Goal: Task Accomplishment & Management: Complete application form

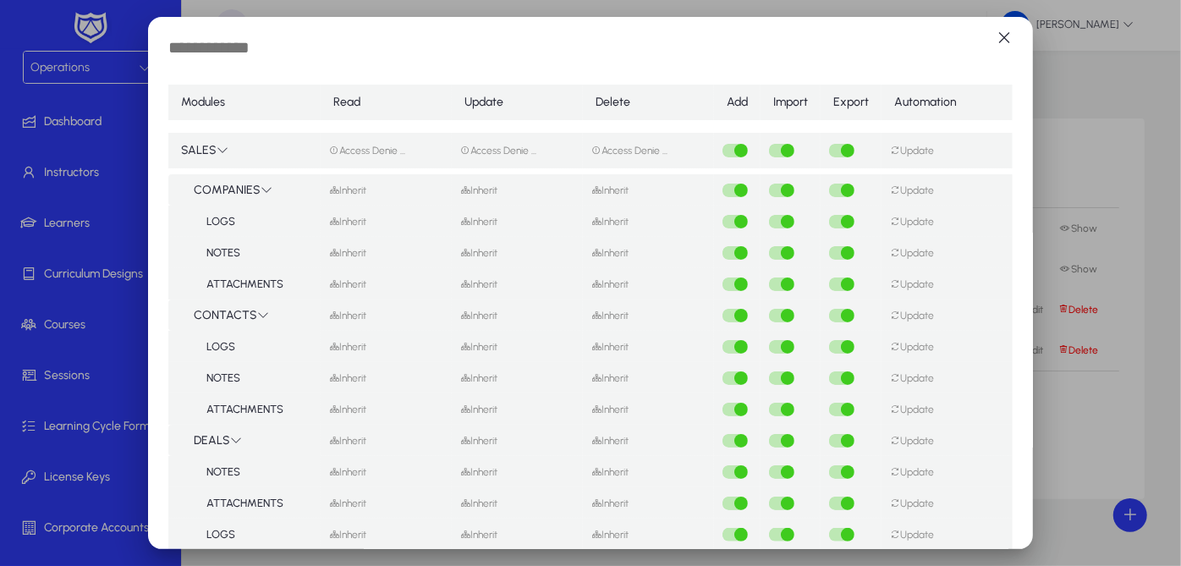
scroll to position [2204, 0]
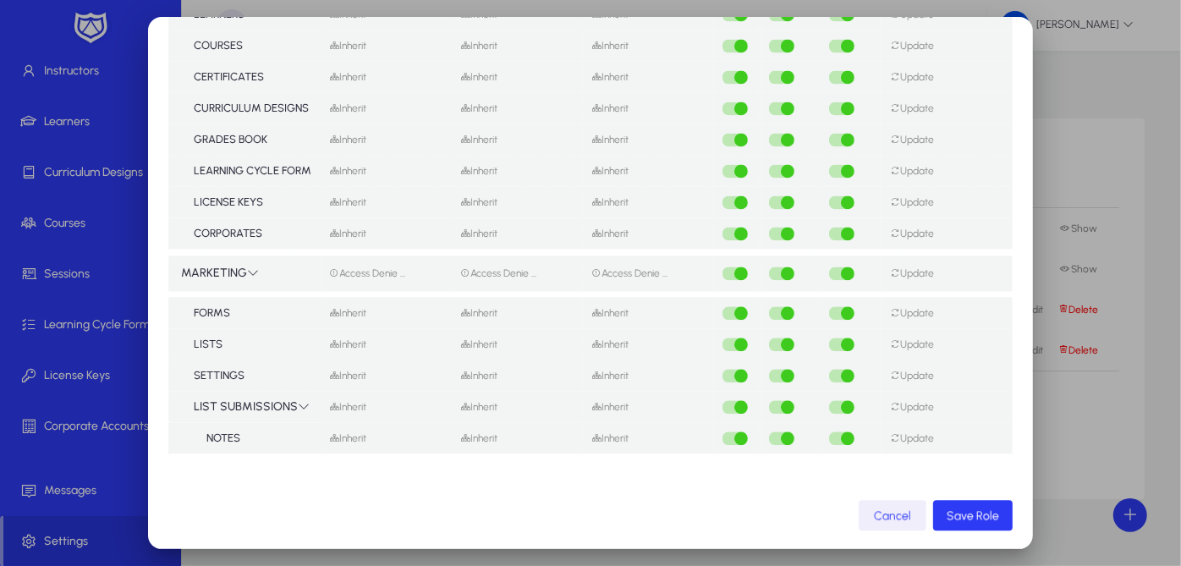
click at [894, 517] on span "Cancel" at bounding box center [892, 516] width 37 height 14
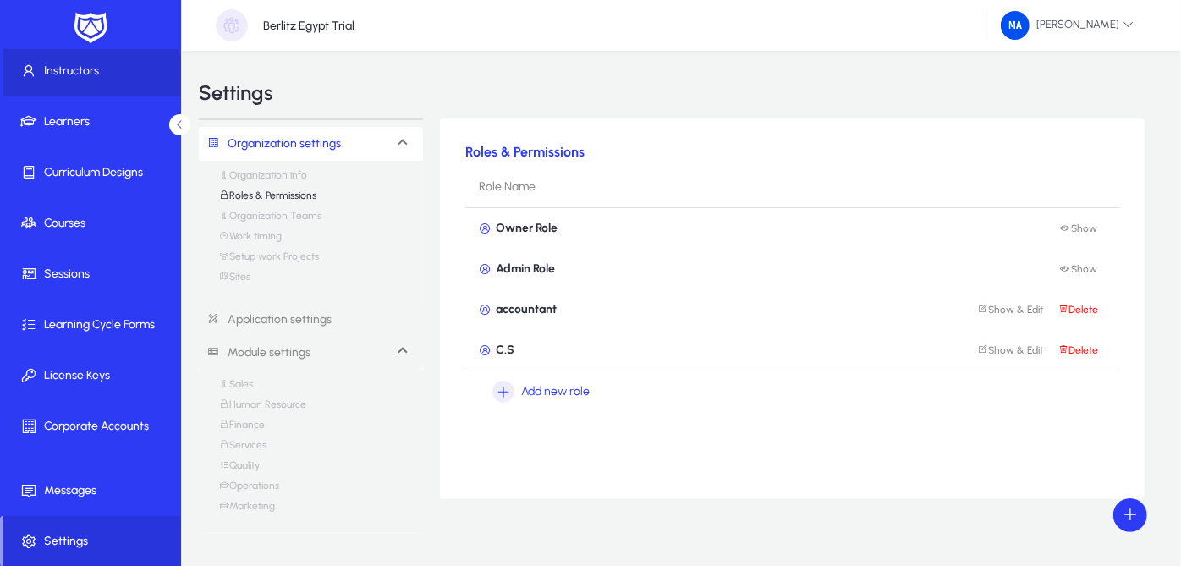
click at [80, 80] on span at bounding box center [93, 71] width 181 height 41
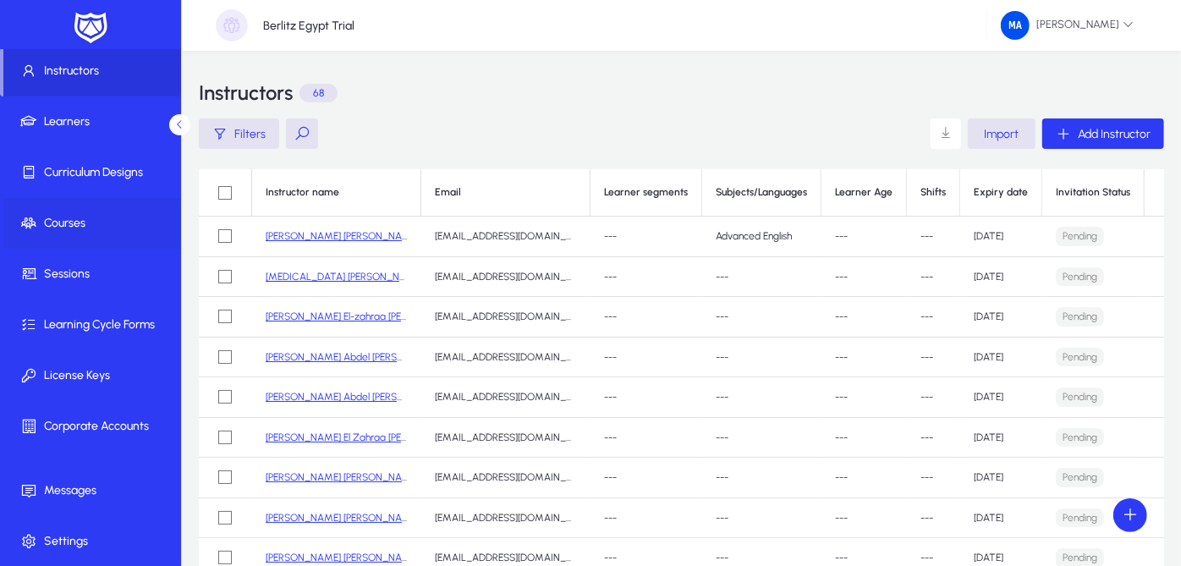
click at [123, 224] on span "Courses" at bounding box center [93, 223] width 181 height 17
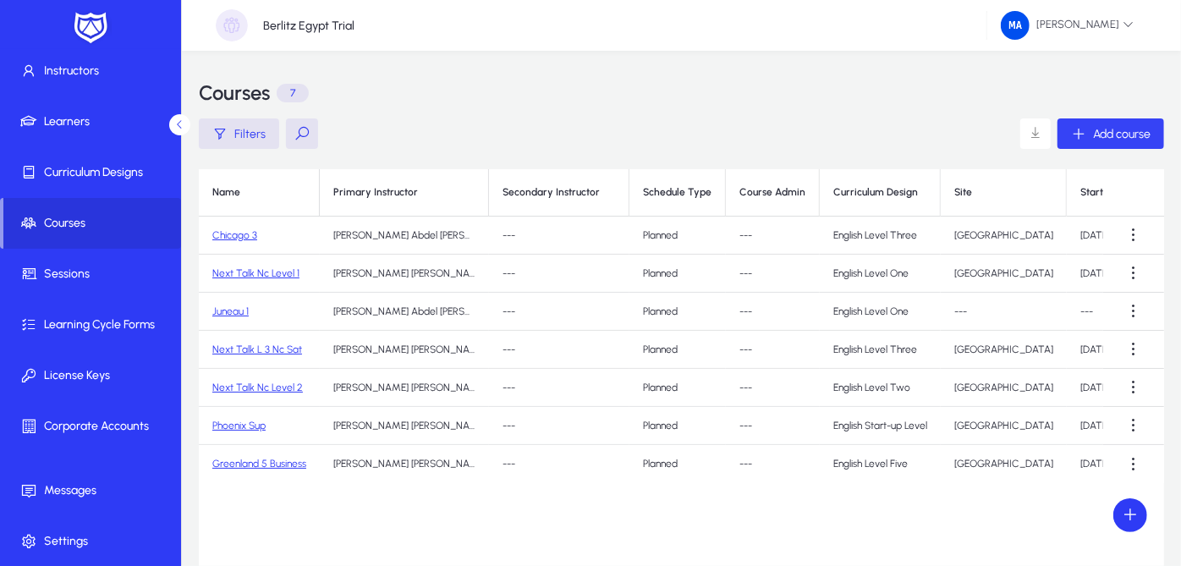
click at [1097, 129] on span "Add course" at bounding box center [1122, 134] width 58 height 14
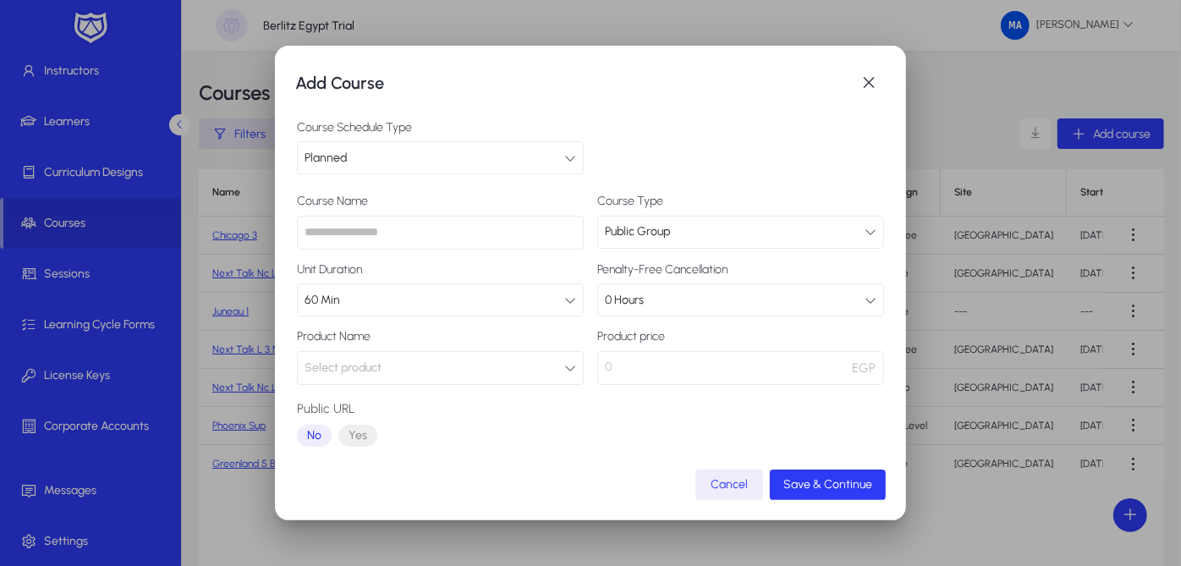
click at [491, 232] on input "text" at bounding box center [440, 233] width 287 height 34
click at [495, 354] on button "Select product" at bounding box center [440, 368] width 287 height 34
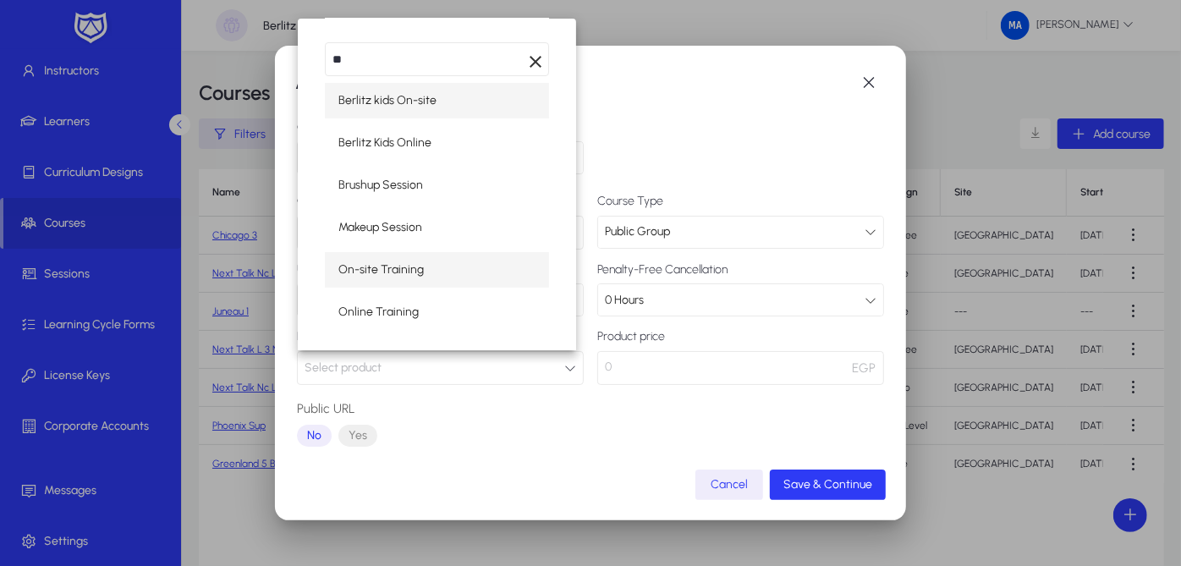
type input "**"
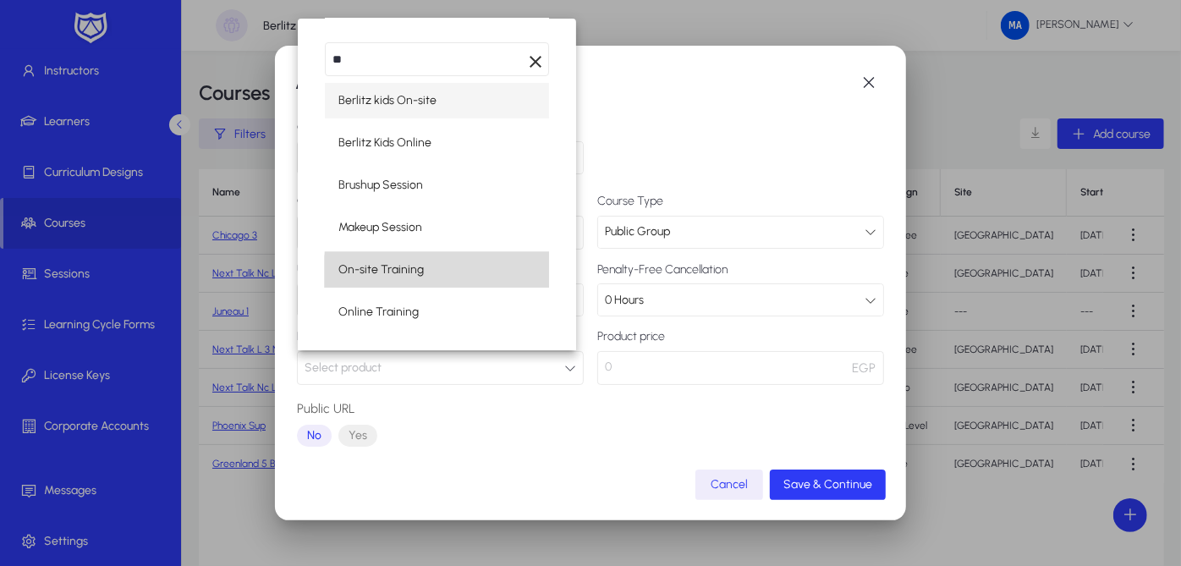
click at [481, 272] on mat-option "On-site Training" at bounding box center [437, 270] width 224 height 36
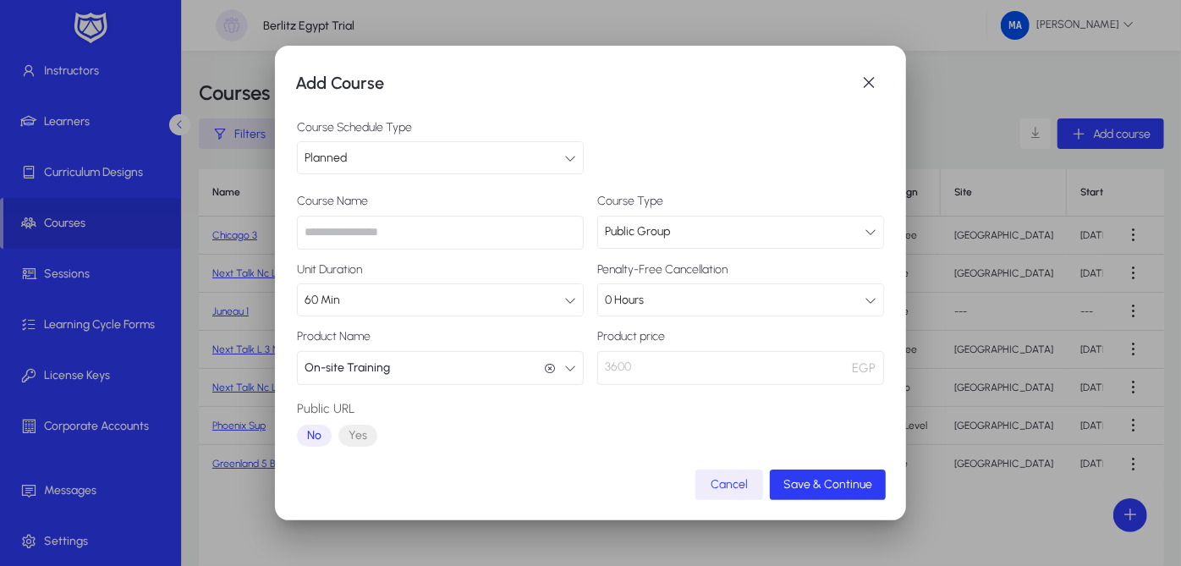
click at [520, 235] on input "text" at bounding box center [440, 233] width 287 height 34
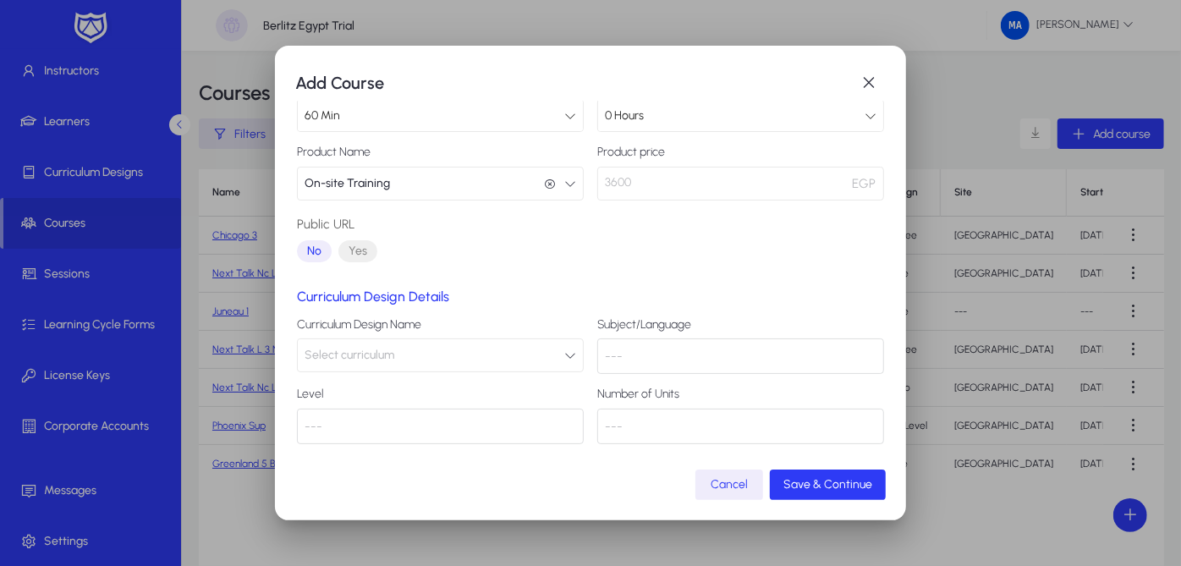
type input "*"
click at [492, 353] on button "Select curriculum" at bounding box center [440, 355] width 287 height 34
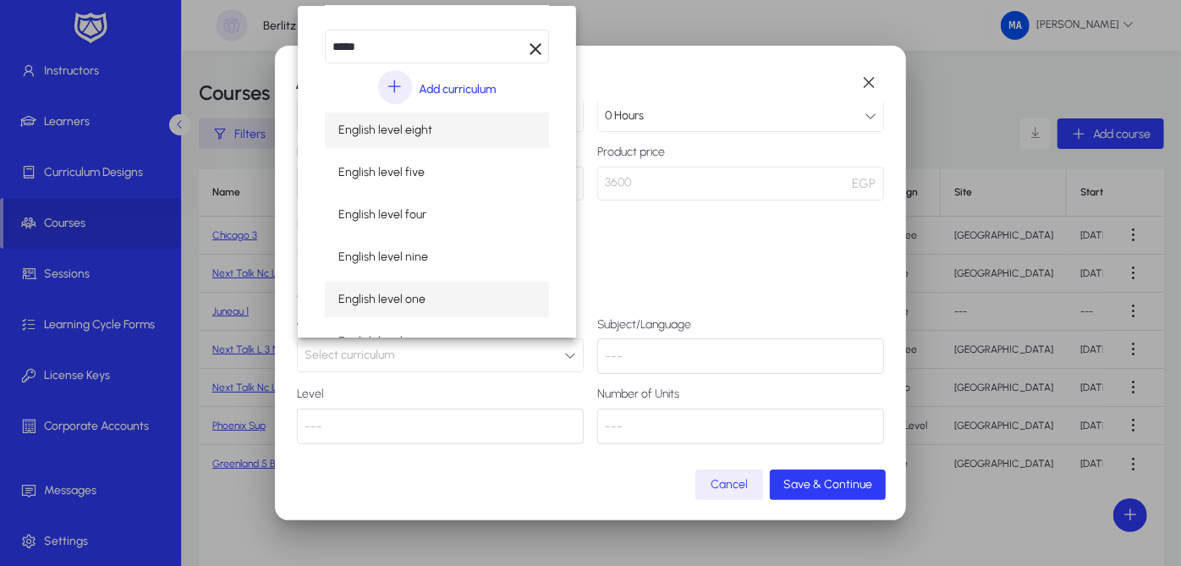
type input "*****"
click at [466, 285] on mat-option "English level one" at bounding box center [437, 300] width 224 height 36
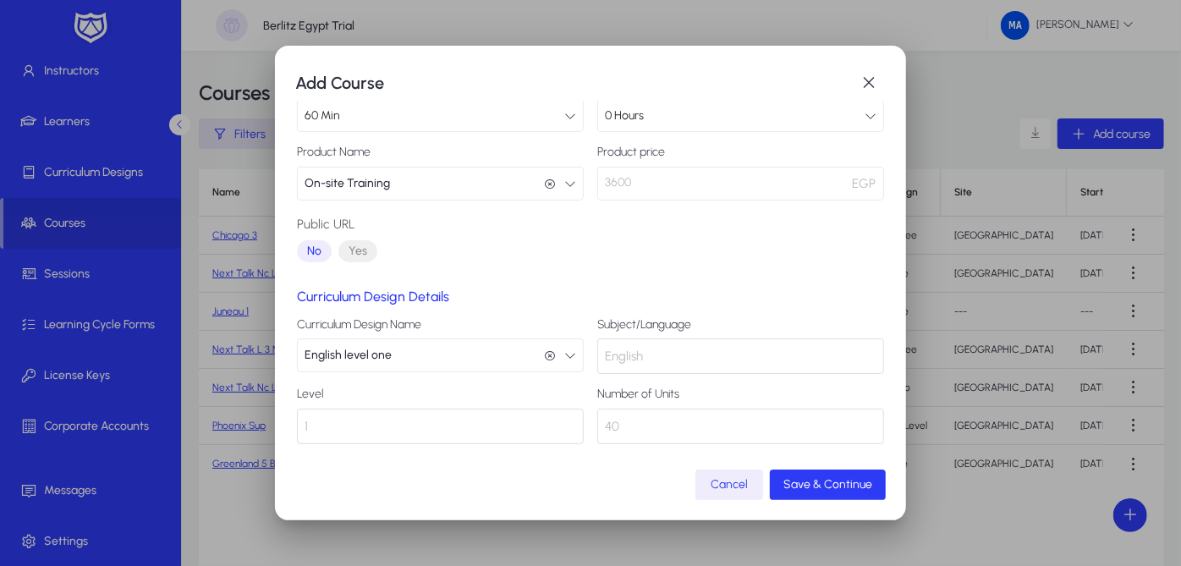
scroll to position [0, 0]
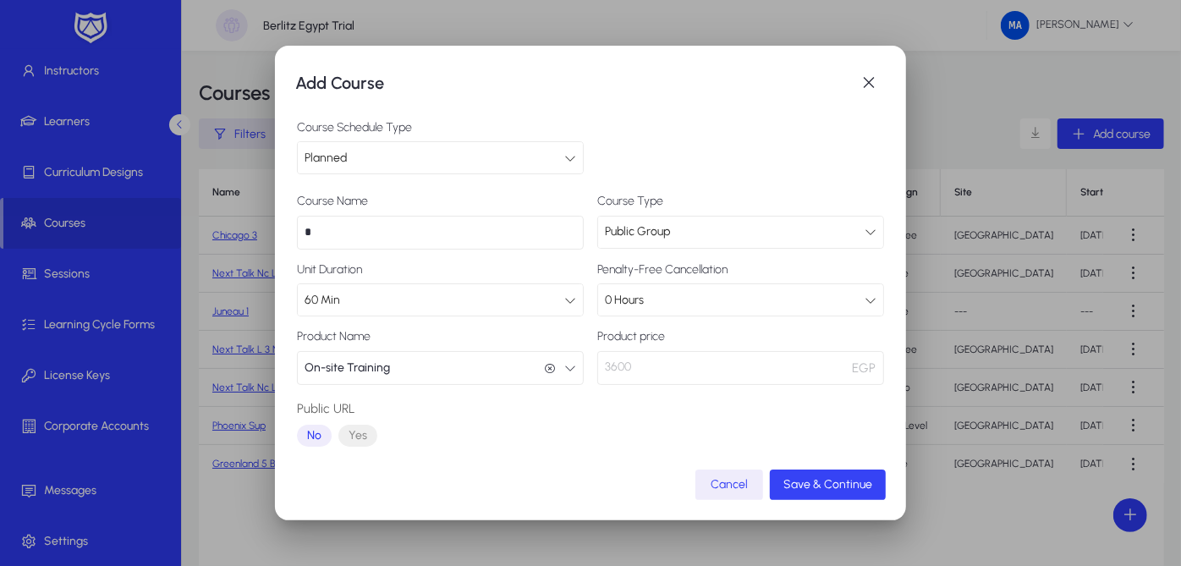
click at [838, 475] on span "submit" at bounding box center [828, 485] width 116 height 41
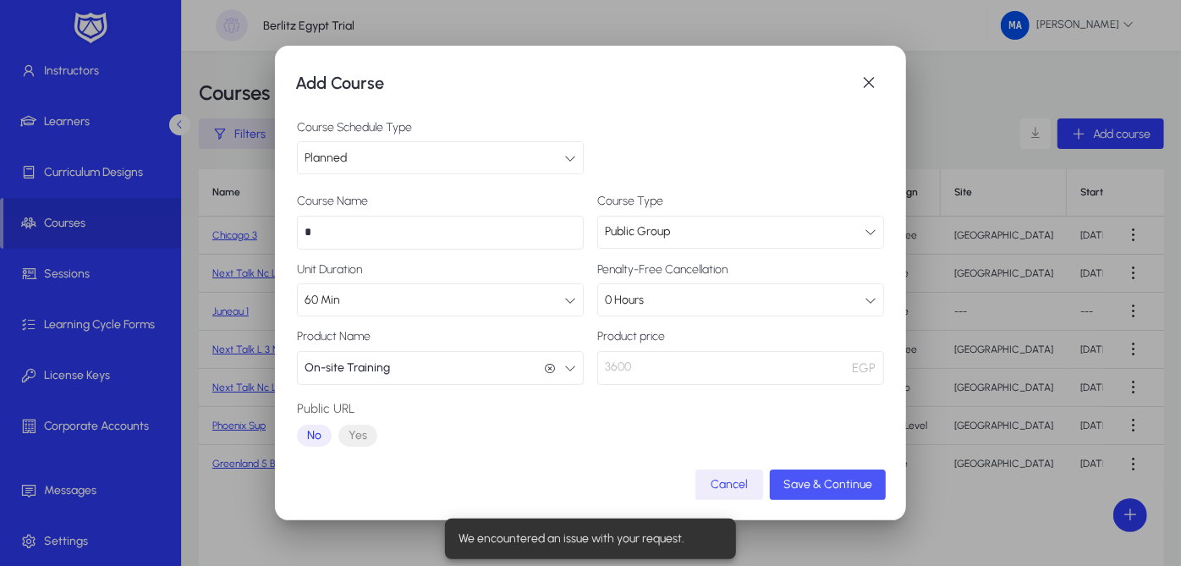
click at [838, 475] on span "submit" at bounding box center [828, 485] width 116 height 41
click at [882, 85] on span "button" at bounding box center [869, 83] width 34 height 34
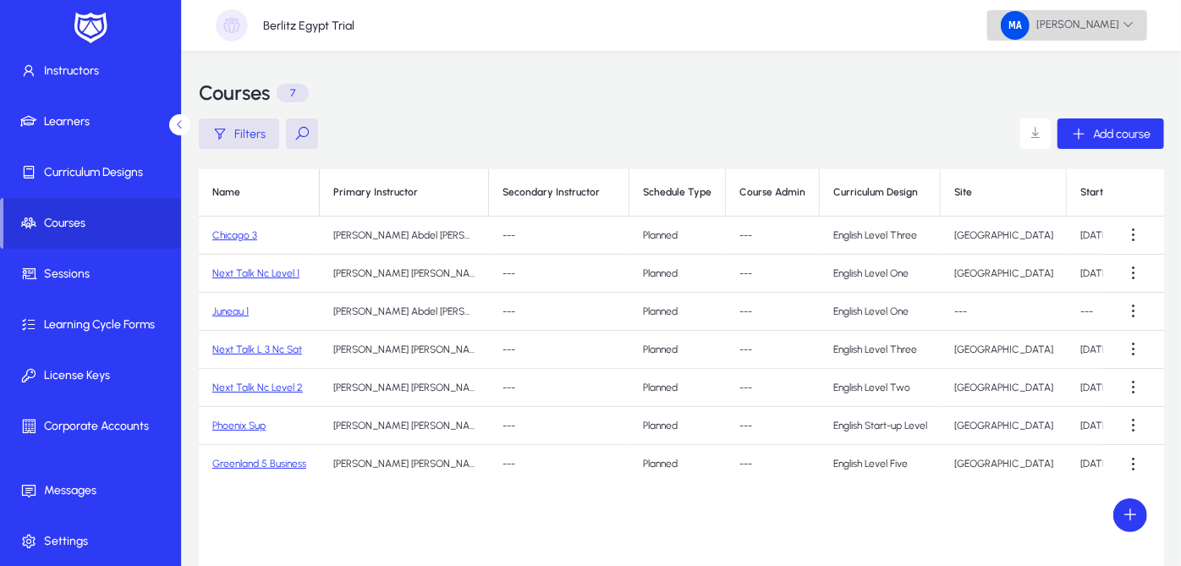
click at [1043, 26] on span "[PERSON_NAME]" at bounding box center [1067, 25] width 133 height 29
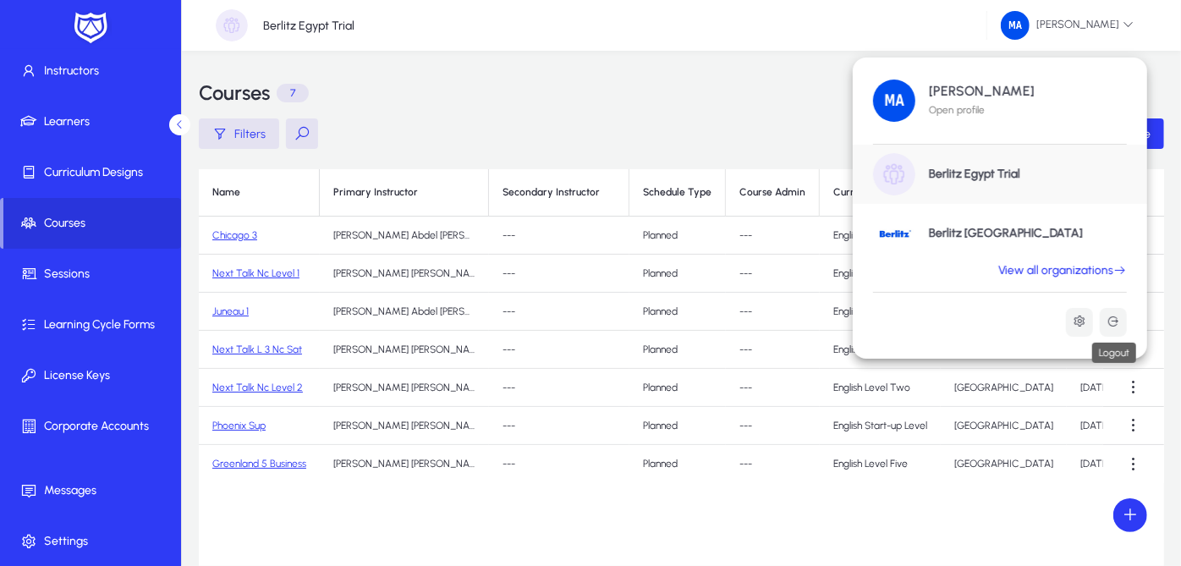
click at [1108, 311] on button at bounding box center [1113, 322] width 27 height 29
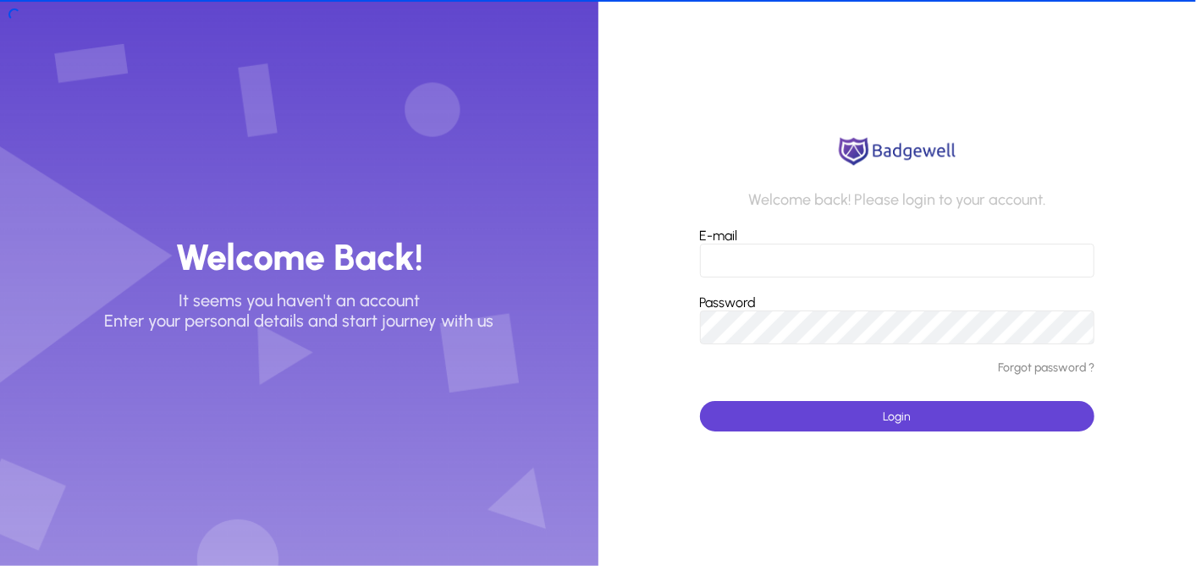
type input "**********"
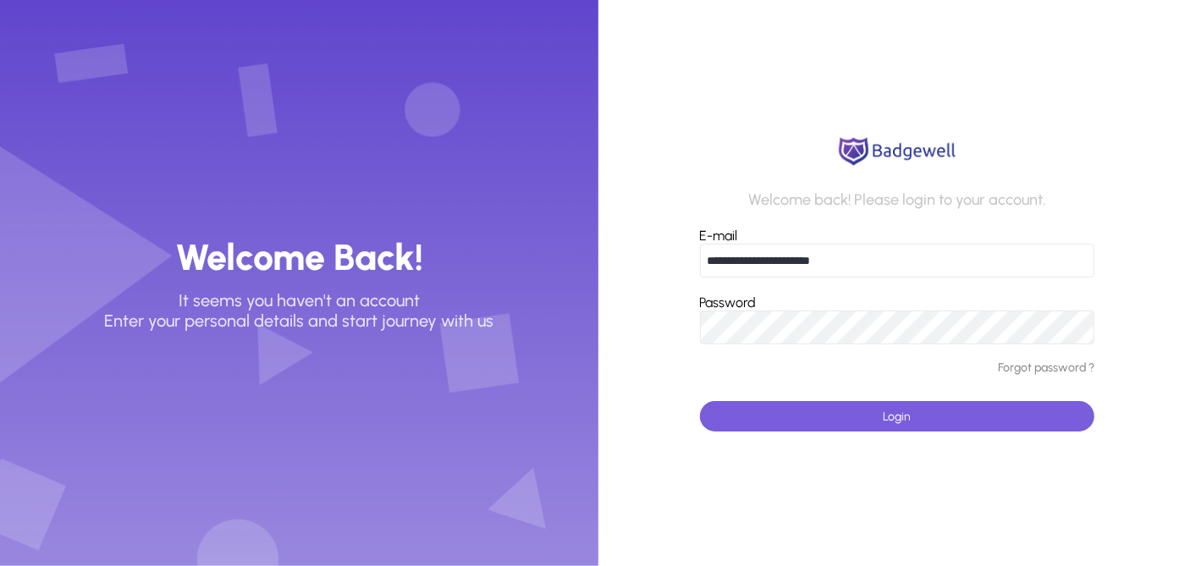
click at [969, 415] on span "submit" at bounding box center [897, 416] width 394 height 41
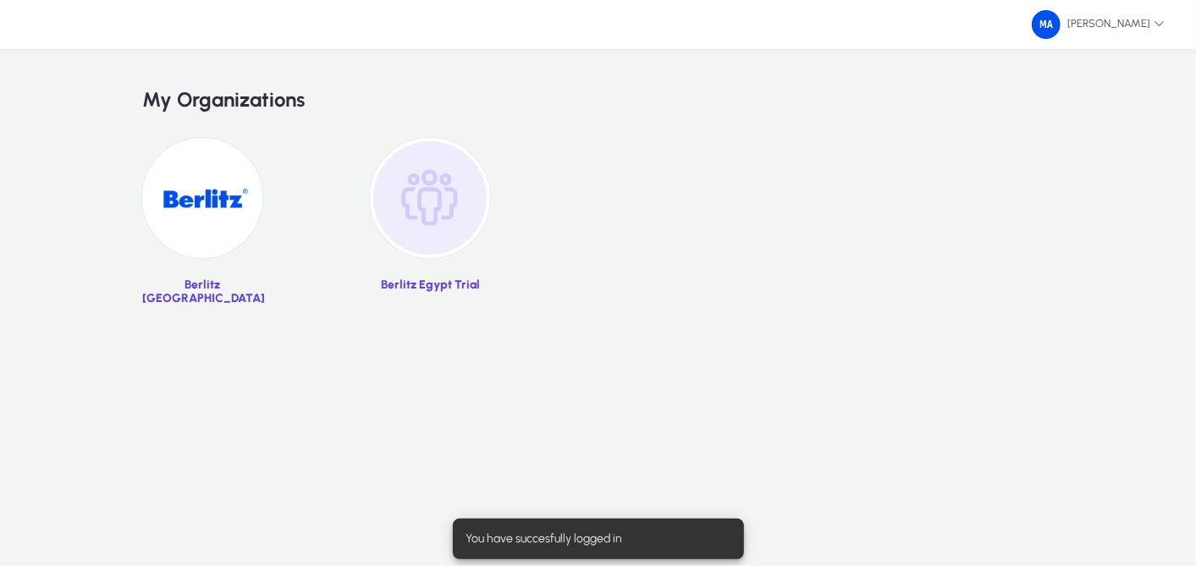
click at [406, 181] on img at bounding box center [430, 198] width 120 height 120
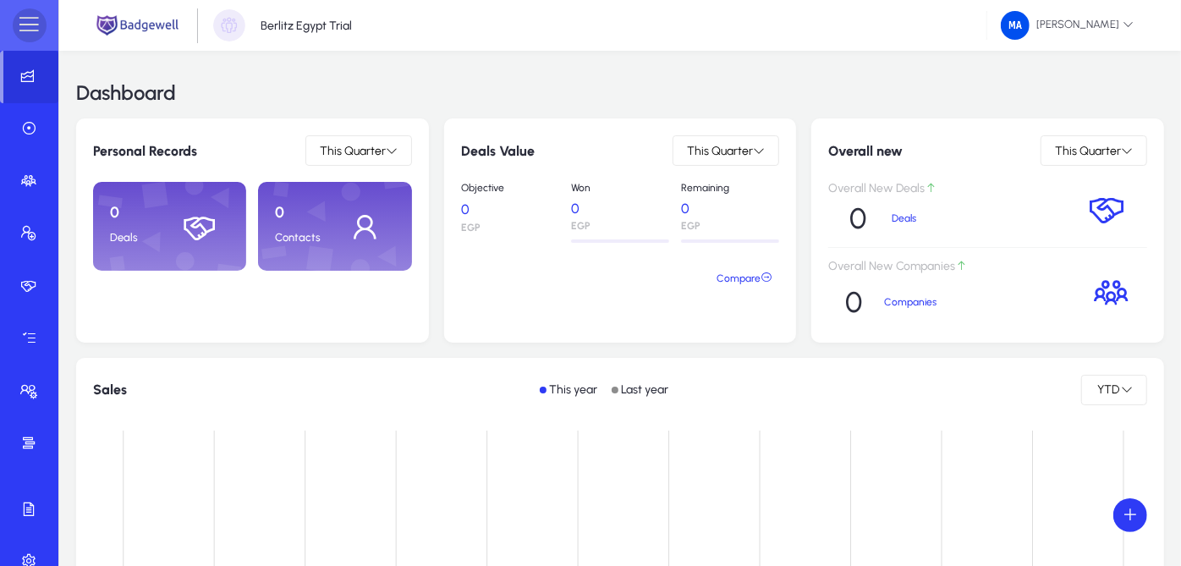
click at [42, 21] on span at bounding box center [30, 25] width 34 height 34
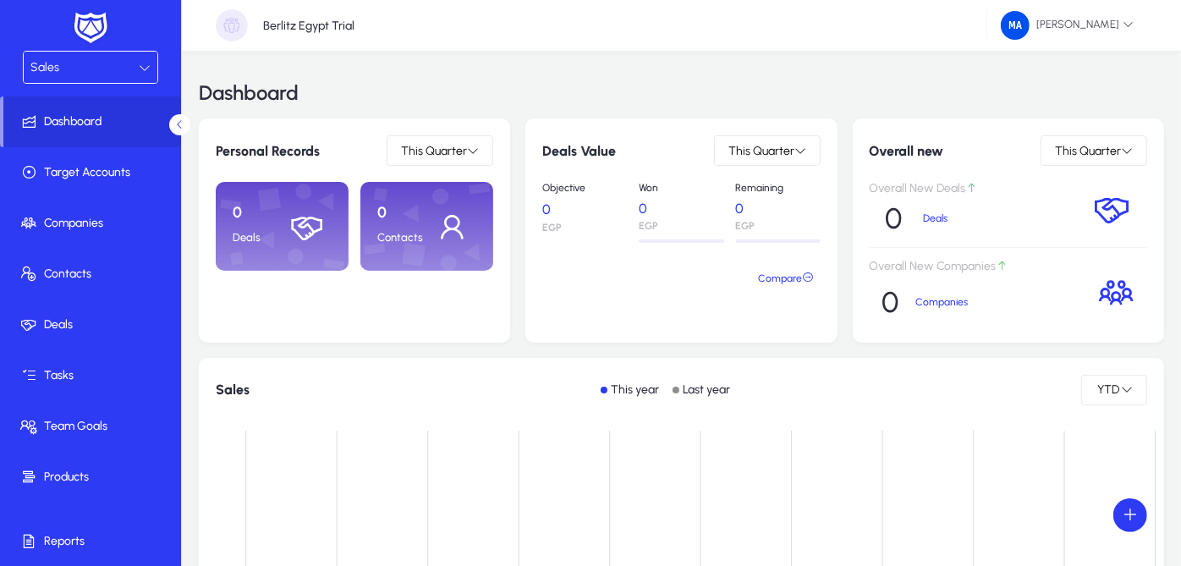
click at [139, 75] on div at bounding box center [145, 68] width 12 height 20
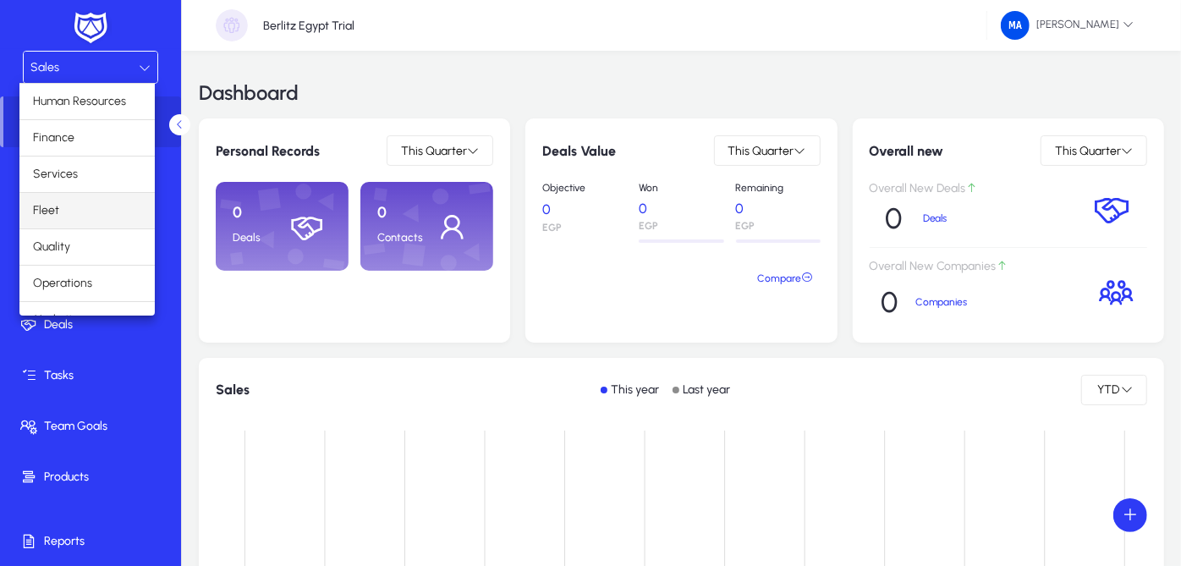
scroll to position [55, 0]
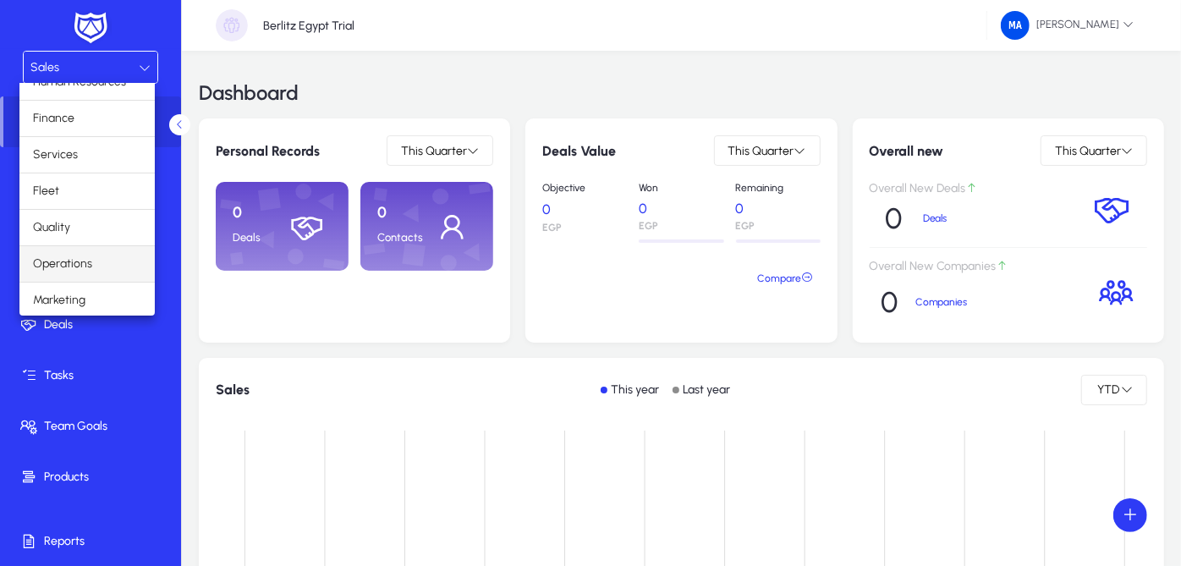
click at [123, 261] on mat-option "Operations" at bounding box center [86, 264] width 135 height 36
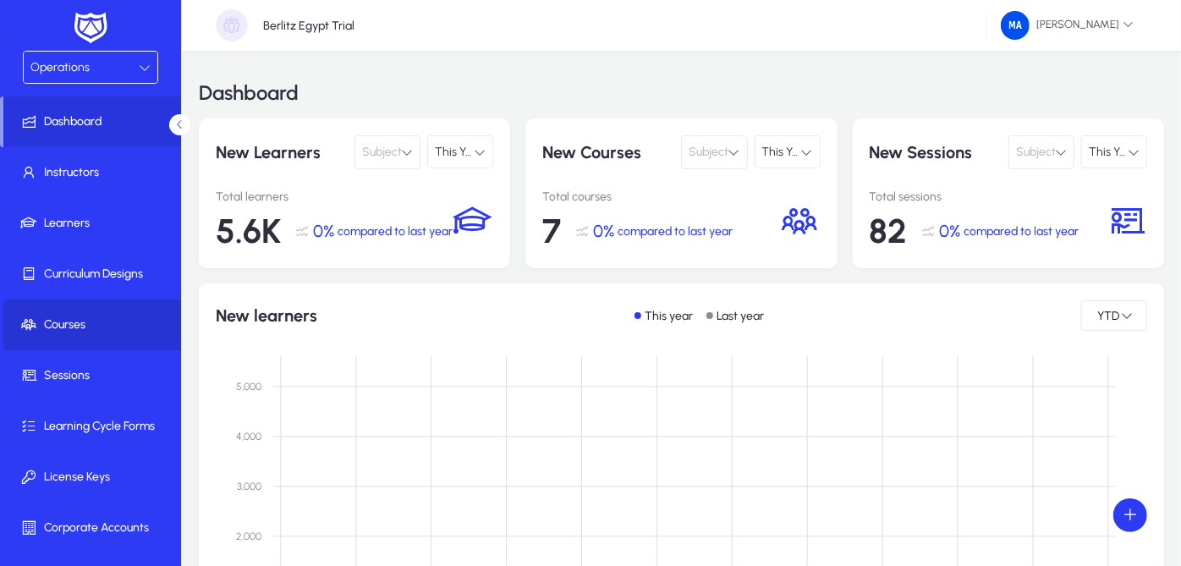
click at [111, 331] on span "Courses" at bounding box center [93, 324] width 181 height 17
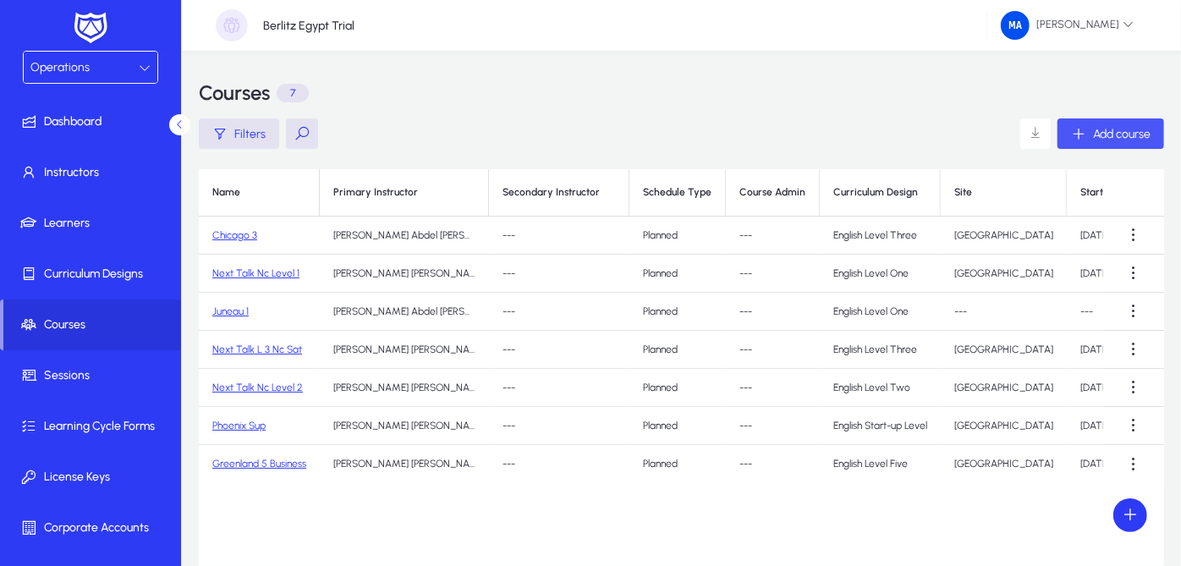
click at [1137, 137] on span "Add course" at bounding box center [1122, 134] width 58 height 14
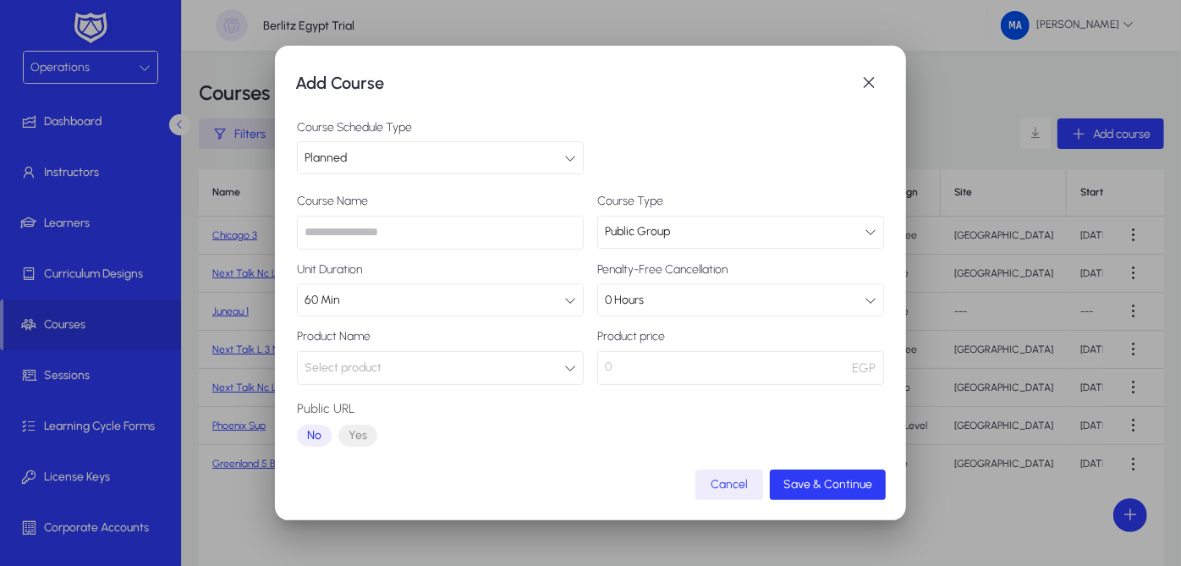
click at [520, 239] on input "text" at bounding box center [440, 233] width 287 height 34
type input "*"
click at [495, 372] on button "Select product" at bounding box center [440, 368] width 287 height 34
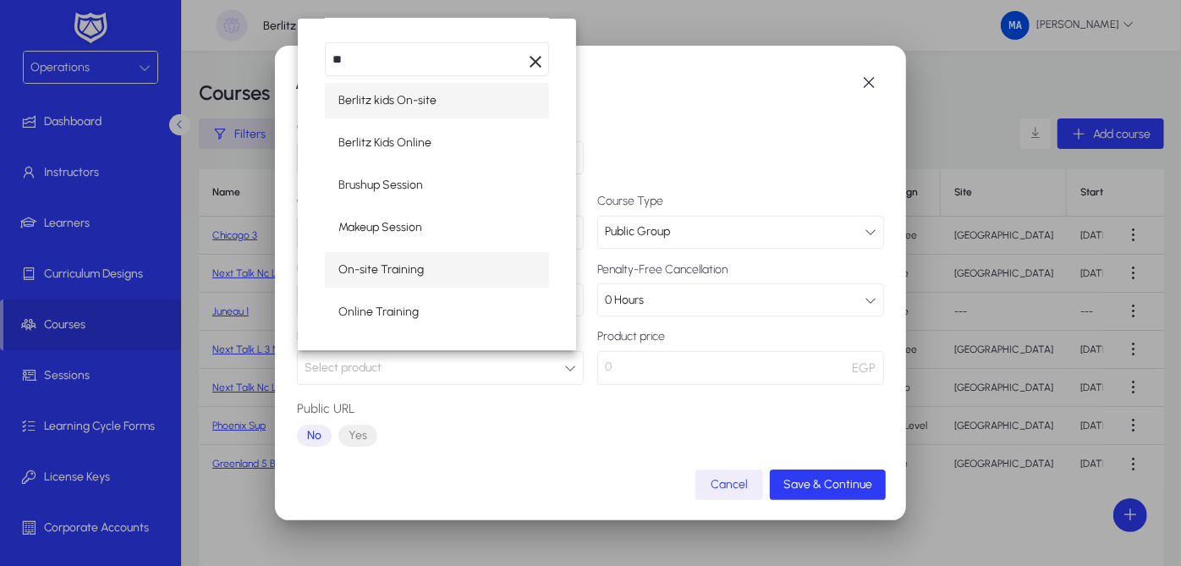
type input "**"
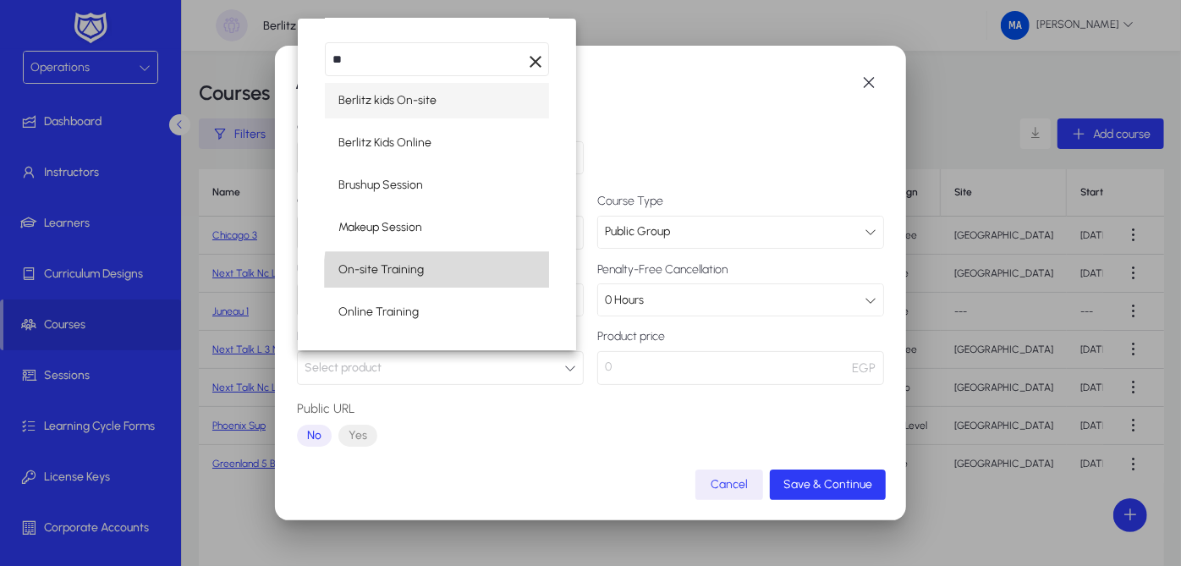
click at [452, 274] on mat-option "On-site Training" at bounding box center [437, 270] width 224 height 36
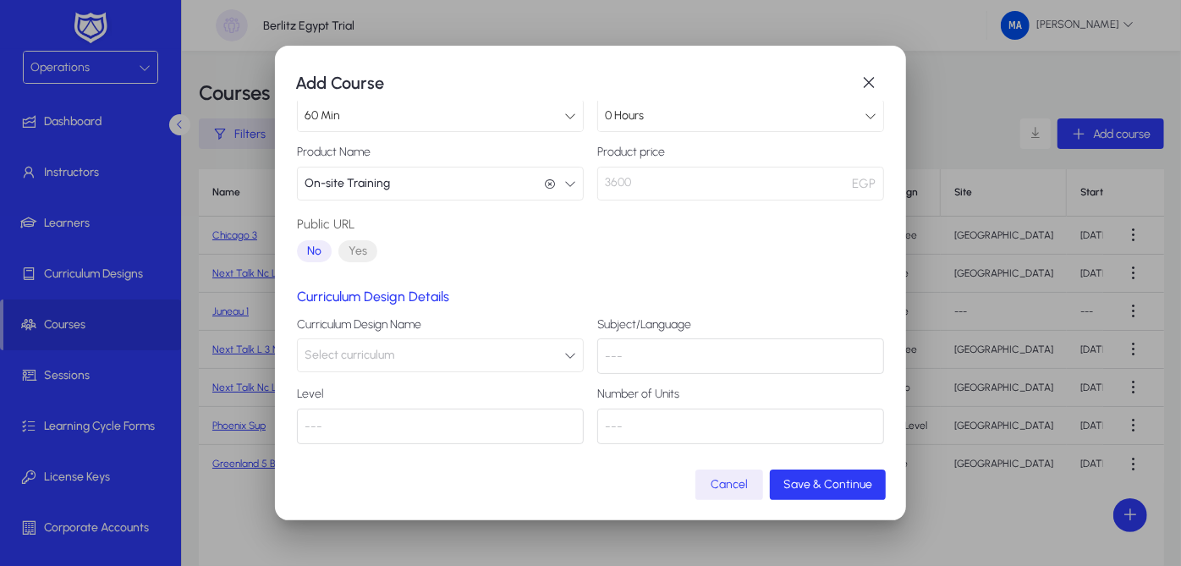
scroll to position [155, 0]
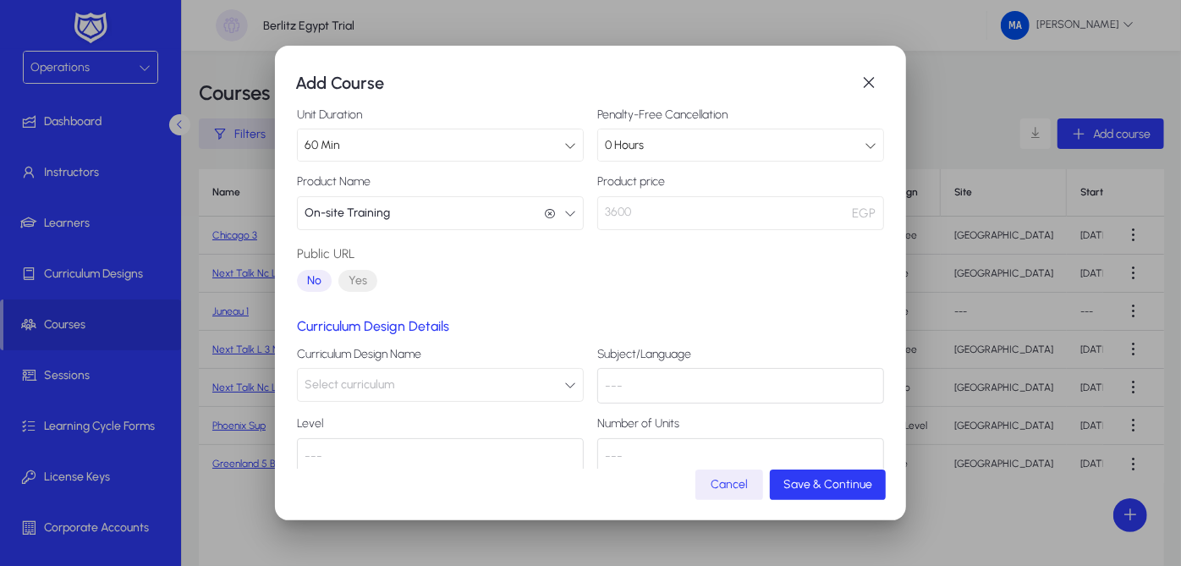
click at [525, 388] on button "Select curriculum" at bounding box center [440, 385] width 287 height 34
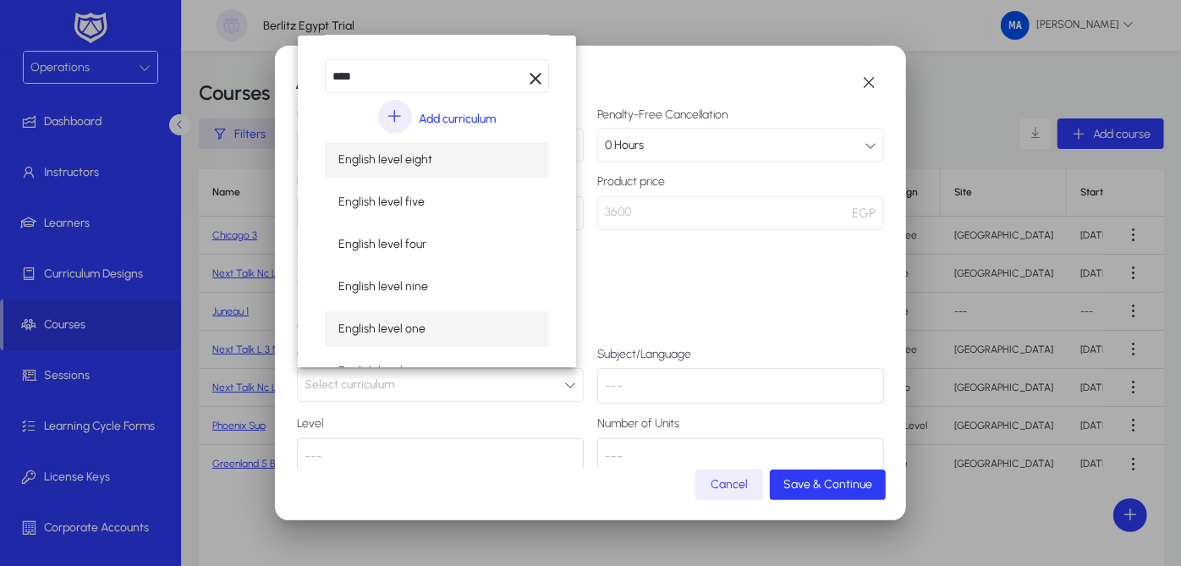
type input "****"
click at [468, 319] on mat-option "English level one" at bounding box center [437, 329] width 224 height 36
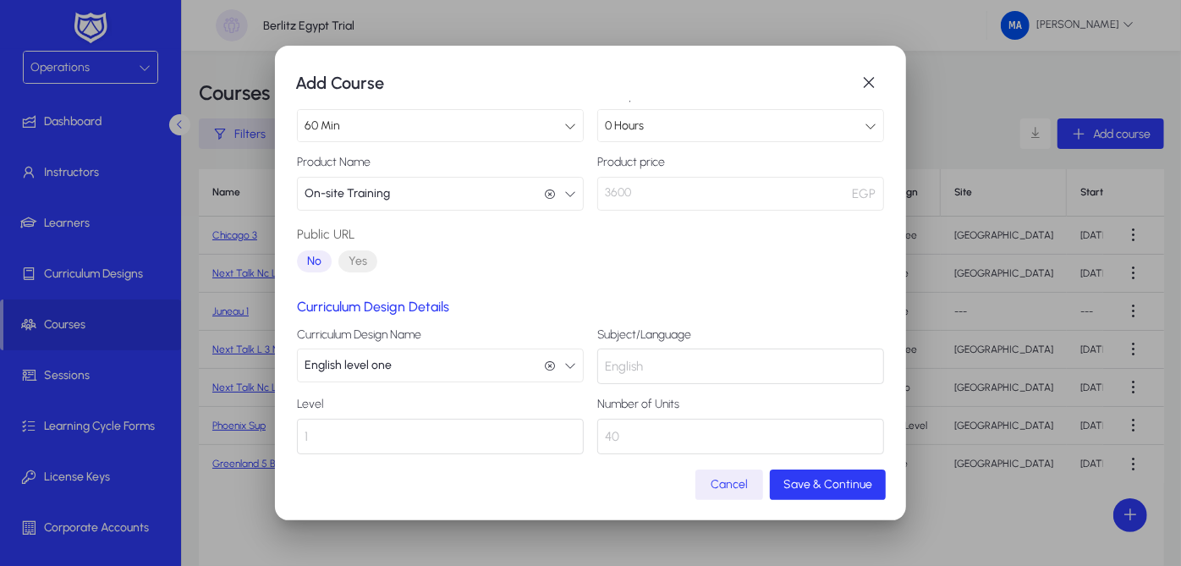
scroll to position [184, 0]
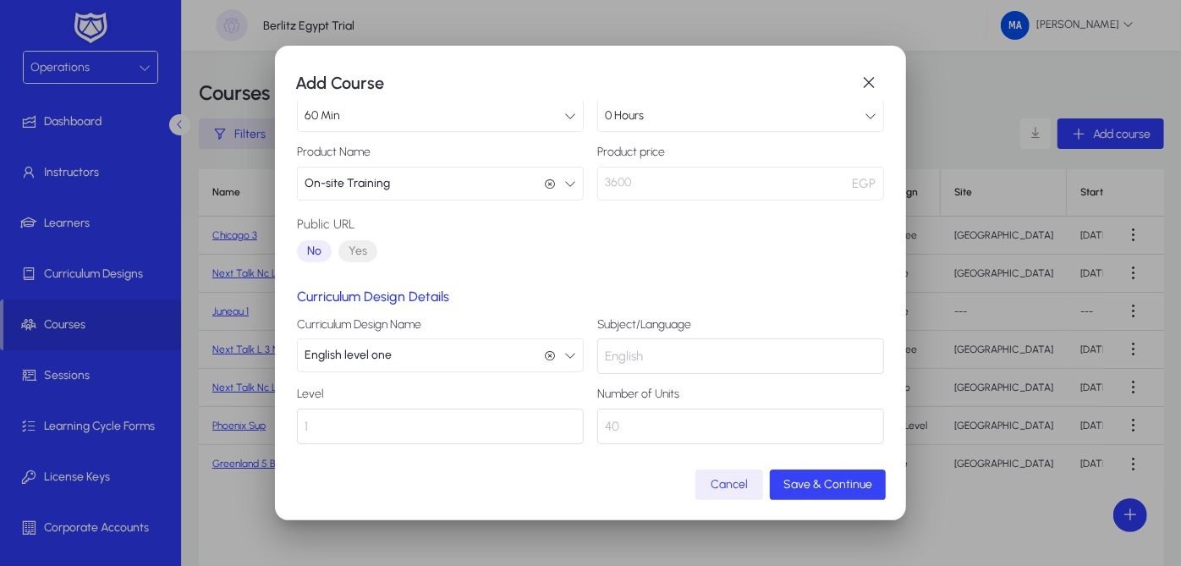
click at [837, 486] on span "Save & Continue" at bounding box center [827, 484] width 89 height 14
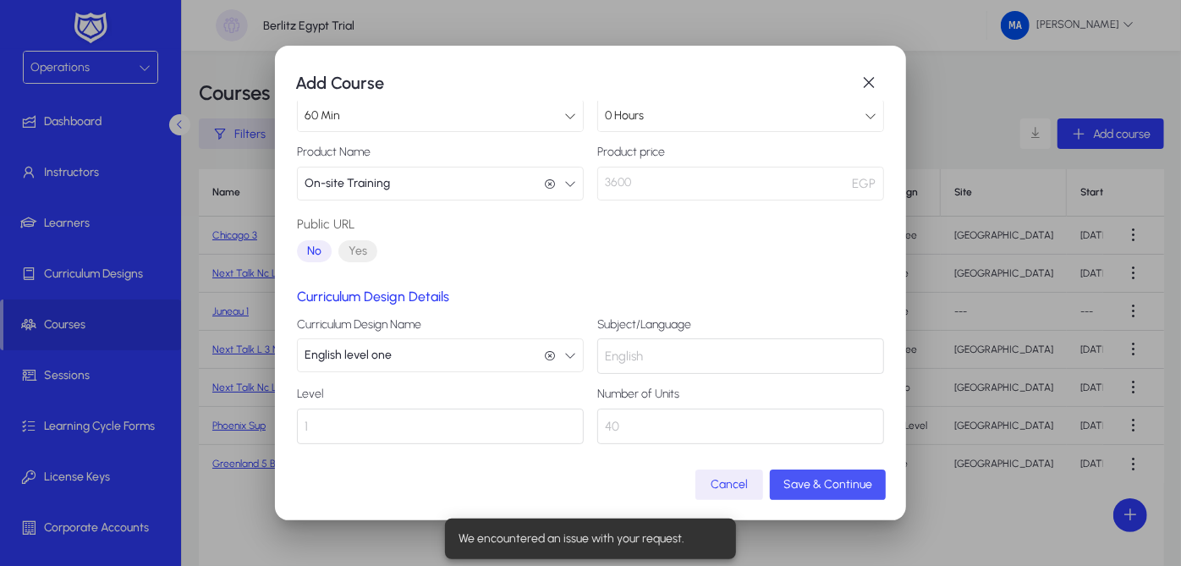
click at [837, 486] on span "Save & Continue" at bounding box center [827, 484] width 89 height 14
click at [877, 80] on span "button" at bounding box center [869, 83] width 34 height 34
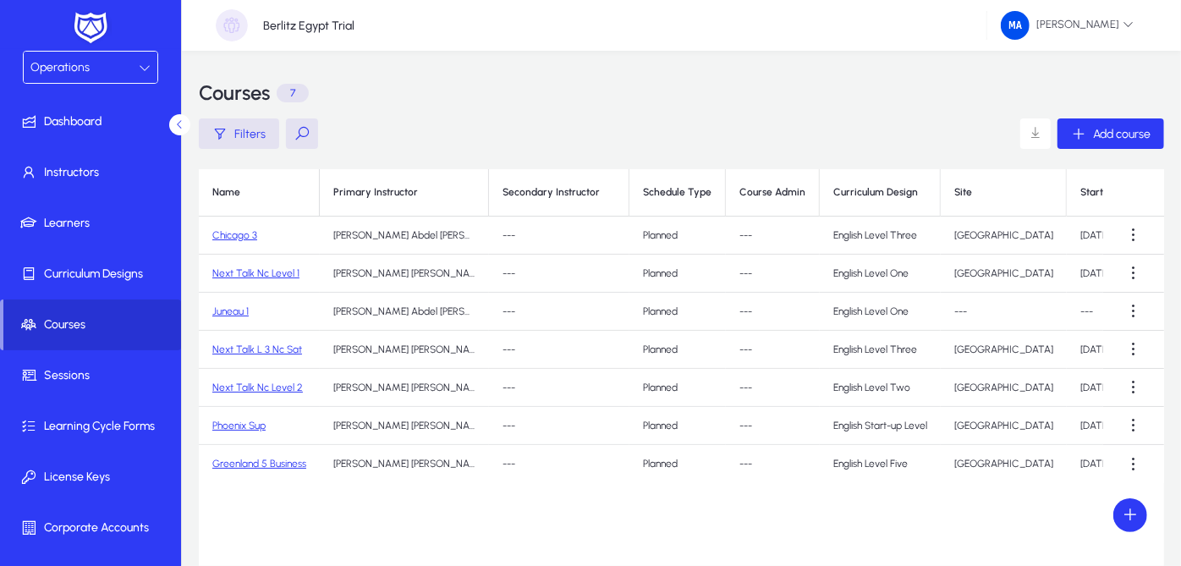
click at [63, 343] on span at bounding box center [92, 325] width 178 height 41
click at [1068, 121] on span "button" at bounding box center [1111, 133] width 107 height 41
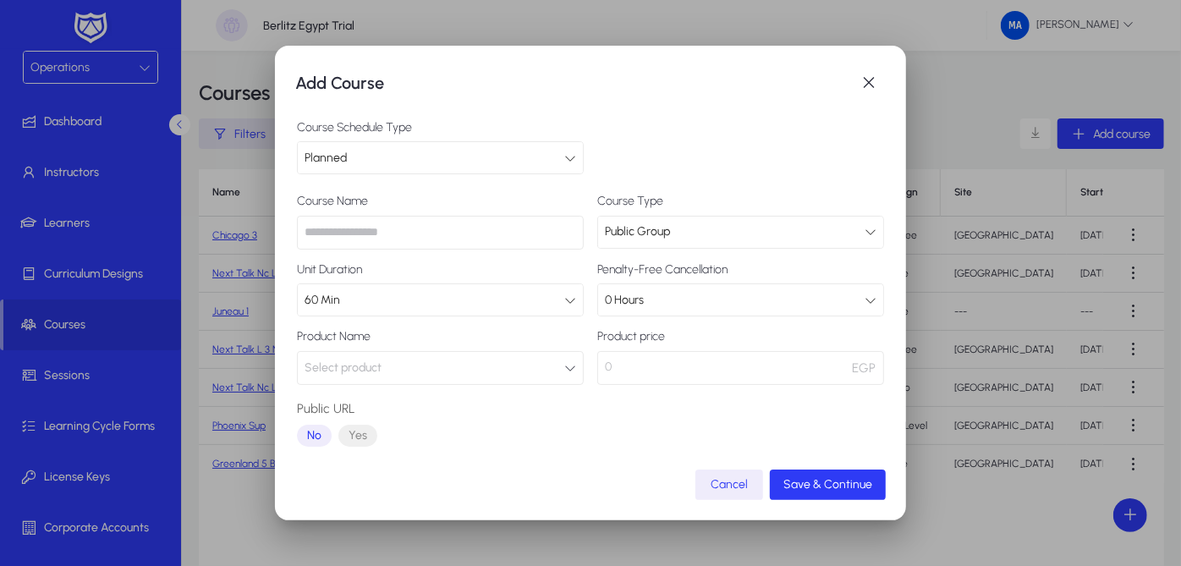
click at [387, 232] on input "text" at bounding box center [440, 233] width 287 height 34
type input "**"
click at [465, 355] on button "Select product" at bounding box center [440, 368] width 287 height 34
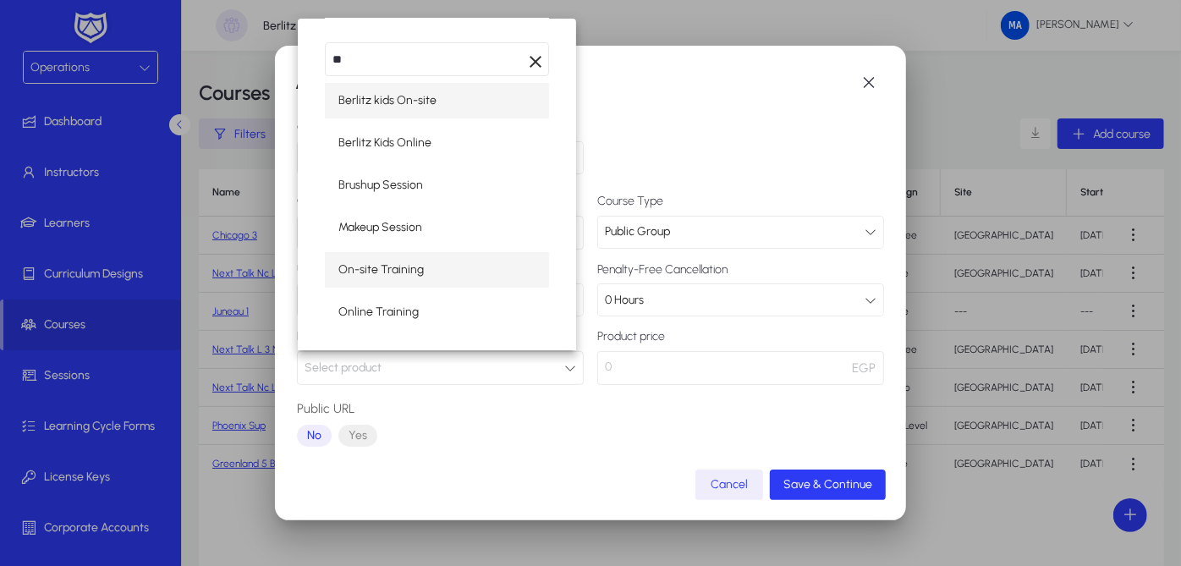
type input "**"
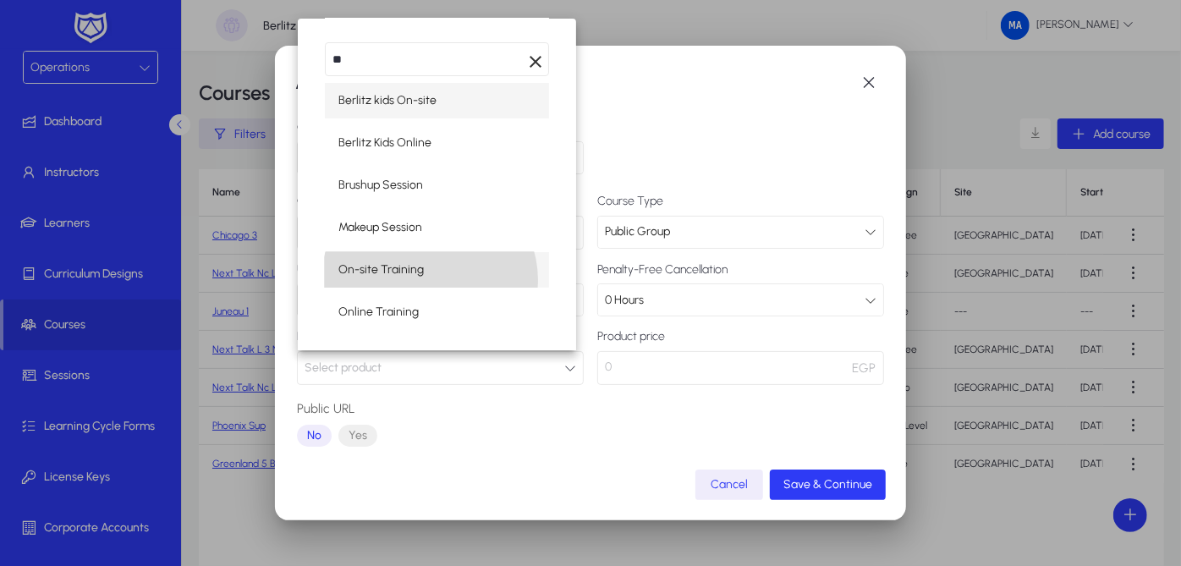
click at [430, 280] on mat-option "On-site Training" at bounding box center [437, 270] width 224 height 36
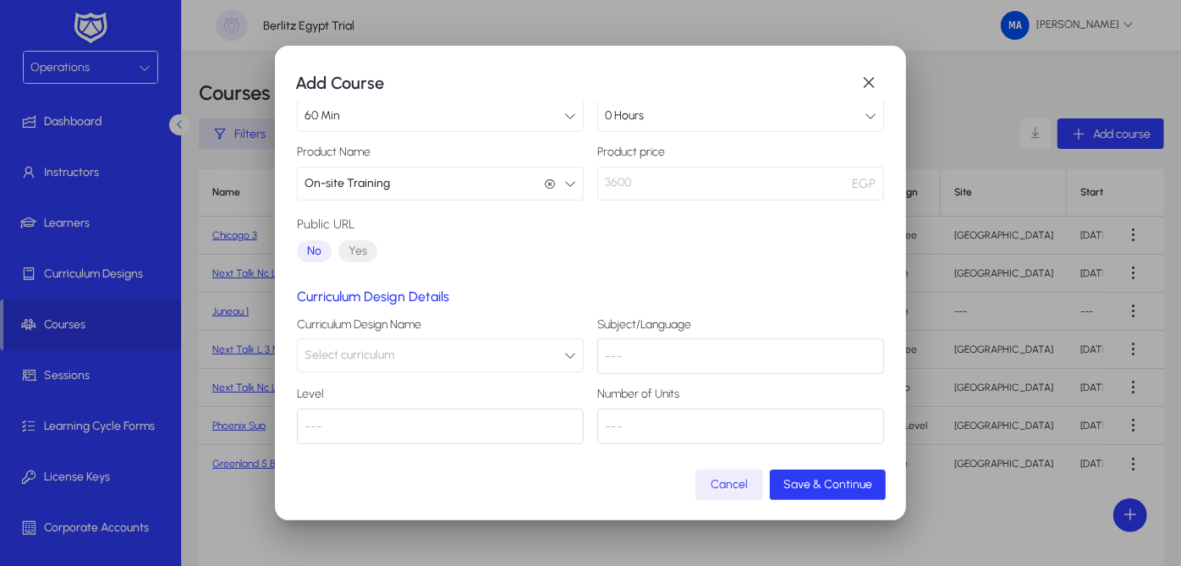
click at [541, 336] on div "Curriculum Design Name Select curriculum" at bounding box center [440, 345] width 287 height 54
click at [540, 340] on button "Select curriculum" at bounding box center [440, 355] width 287 height 34
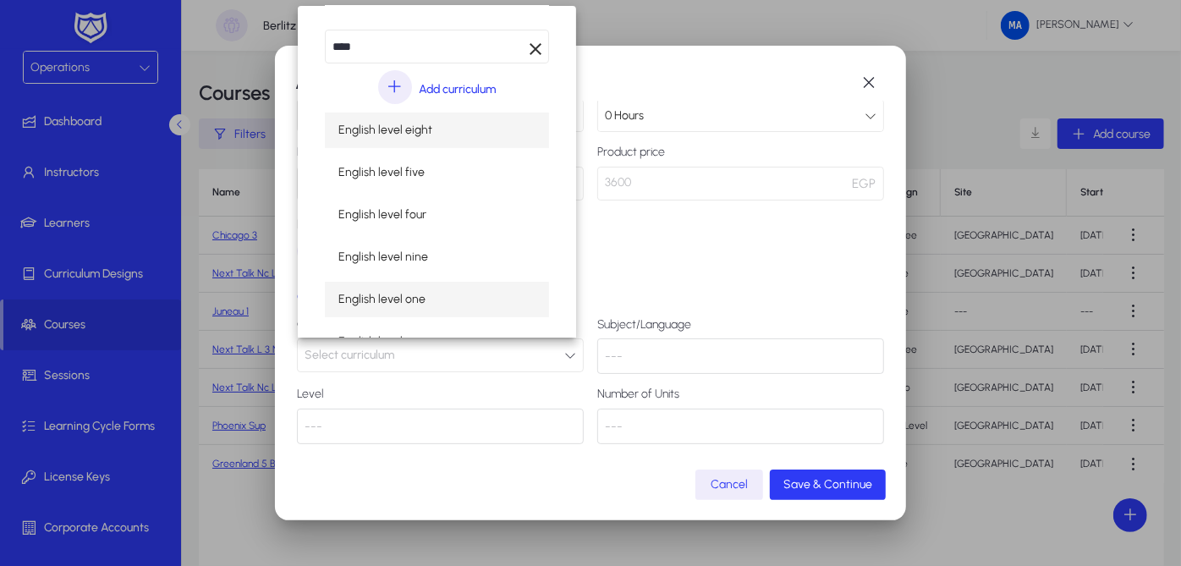
type input "****"
click at [459, 287] on mat-option "English level one" at bounding box center [437, 300] width 224 height 36
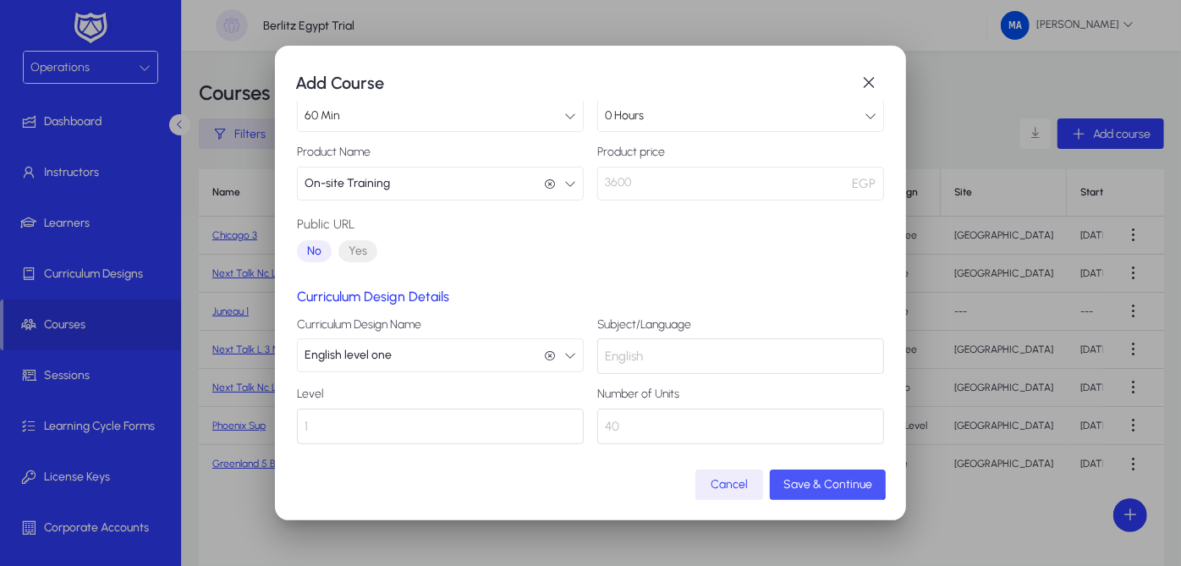
click at [829, 473] on span "submit" at bounding box center [828, 485] width 116 height 41
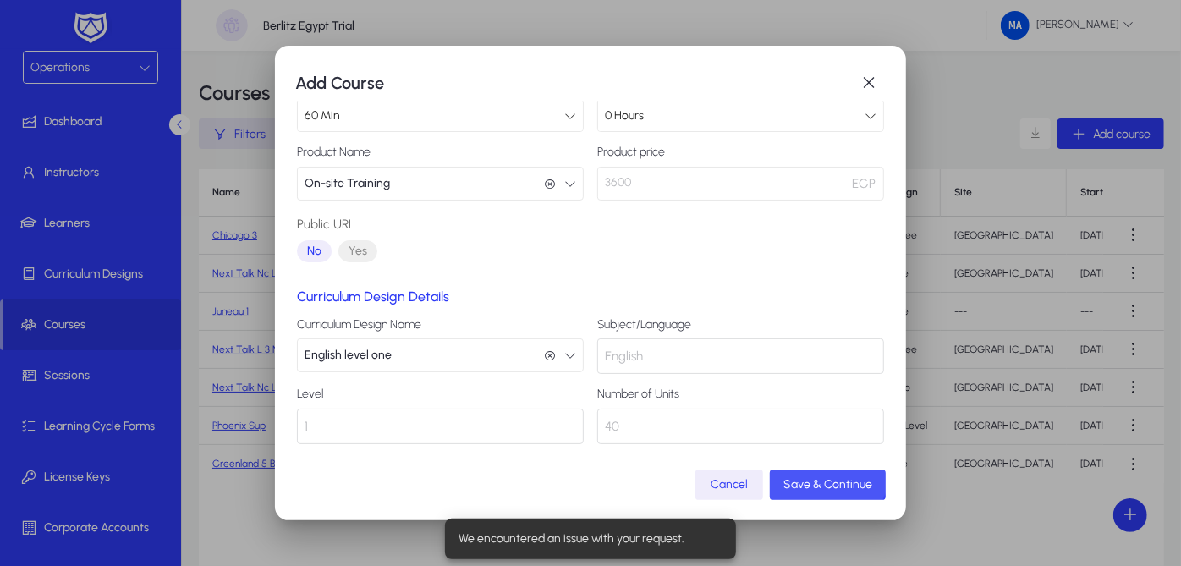
click at [829, 473] on span "submit" at bounding box center [828, 485] width 116 height 41
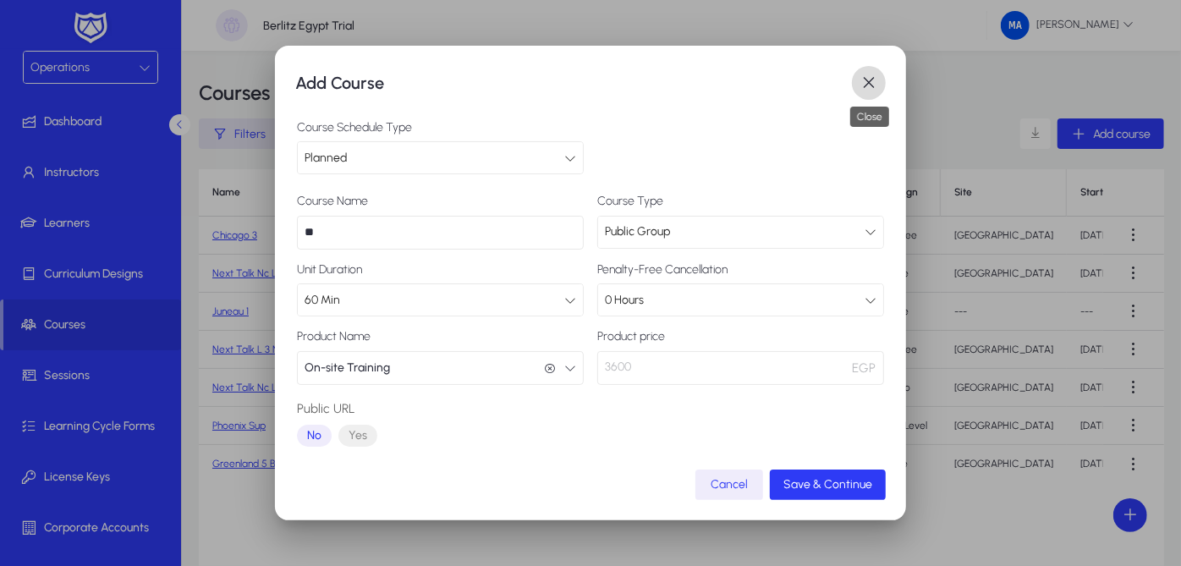
click at [873, 85] on span "button" at bounding box center [869, 83] width 34 height 34
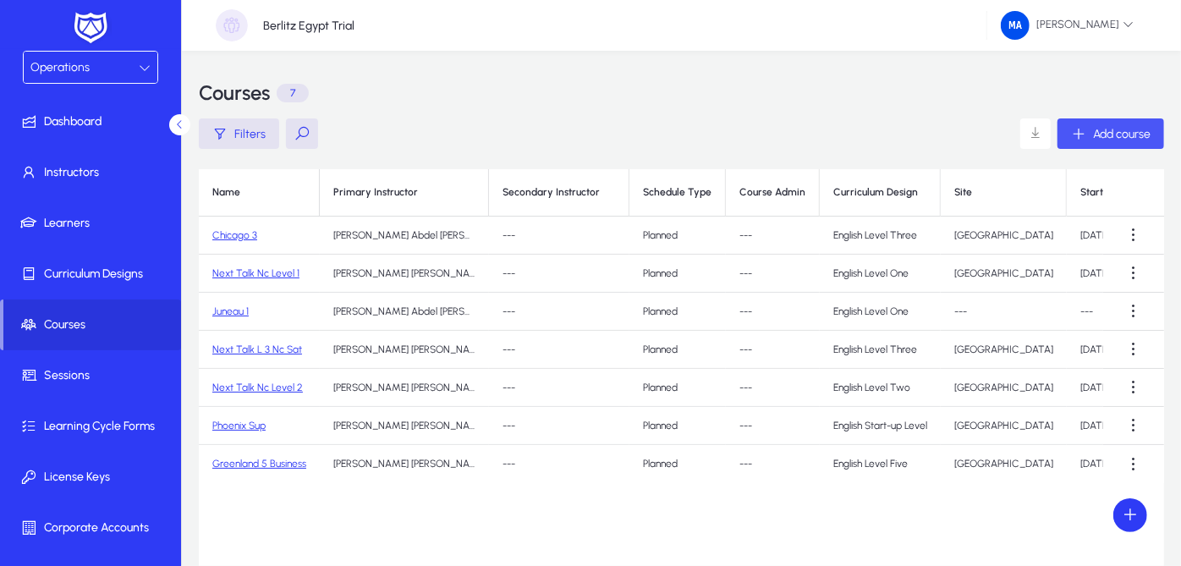
click at [1140, 140] on span "Add course" at bounding box center [1122, 134] width 58 height 14
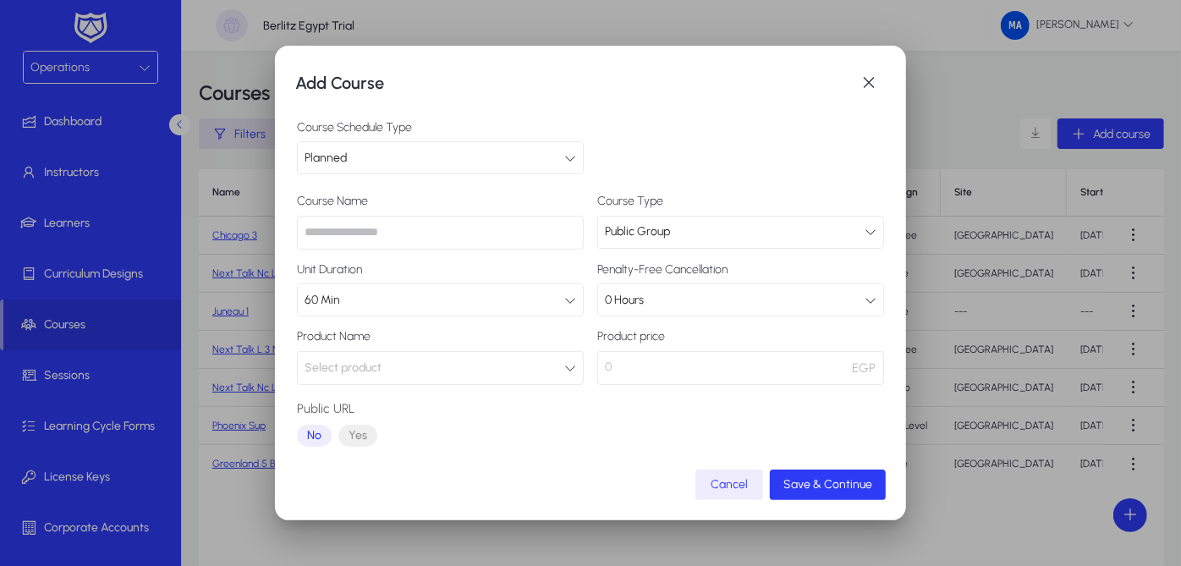
click at [536, 231] on input "text" at bounding box center [440, 233] width 287 height 34
click at [492, 360] on button "Select product" at bounding box center [440, 368] width 287 height 34
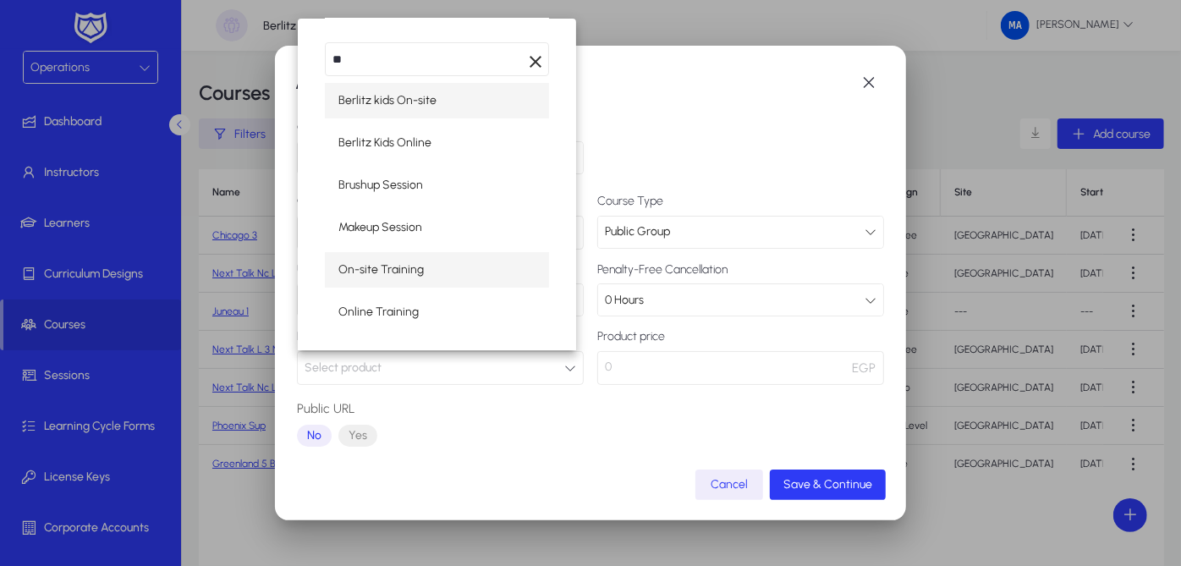
type input "**"
click at [493, 255] on mat-option "On-site Training" at bounding box center [437, 270] width 224 height 36
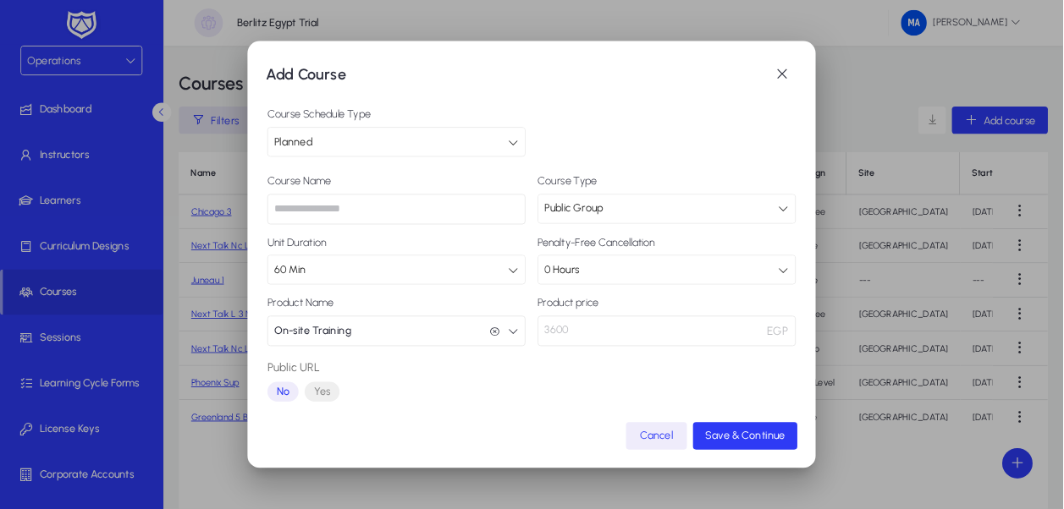
scroll to position [184, 0]
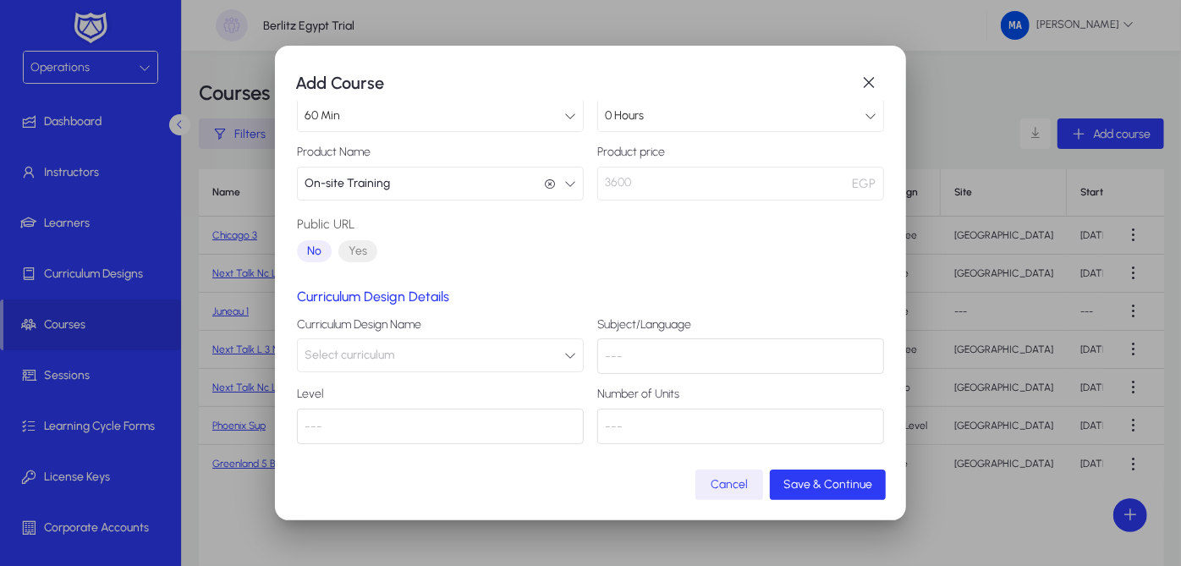
click at [524, 362] on button "Select curriculum" at bounding box center [440, 355] width 287 height 34
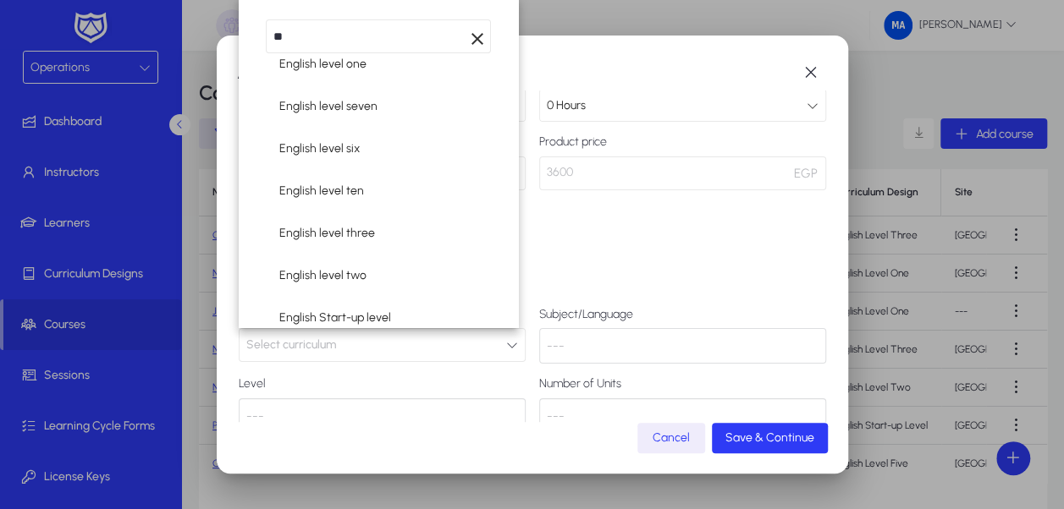
scroll to position [437, 0]
click at [367, 37] on input "**" at bounding box center [378, 36] width 225 height 34
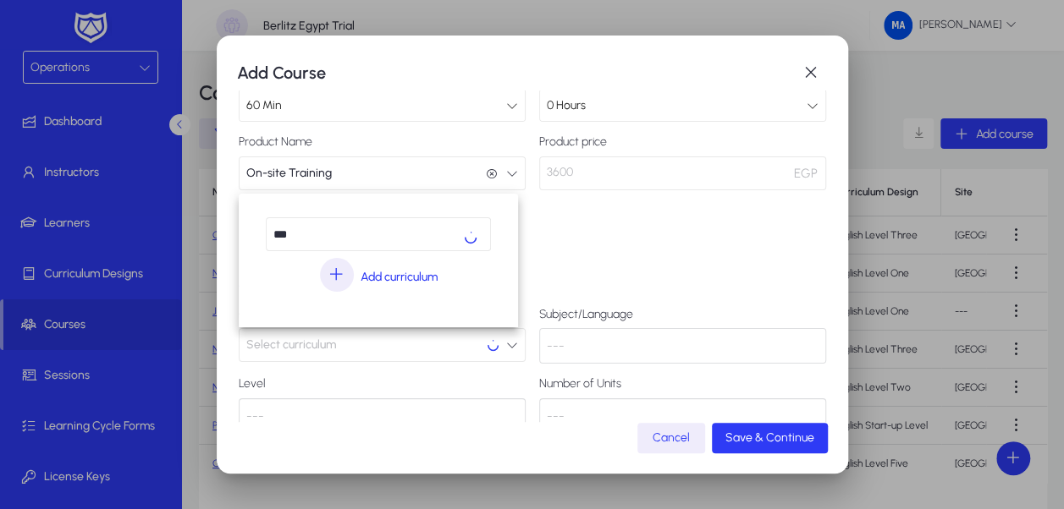
scroll to position [0, 0]
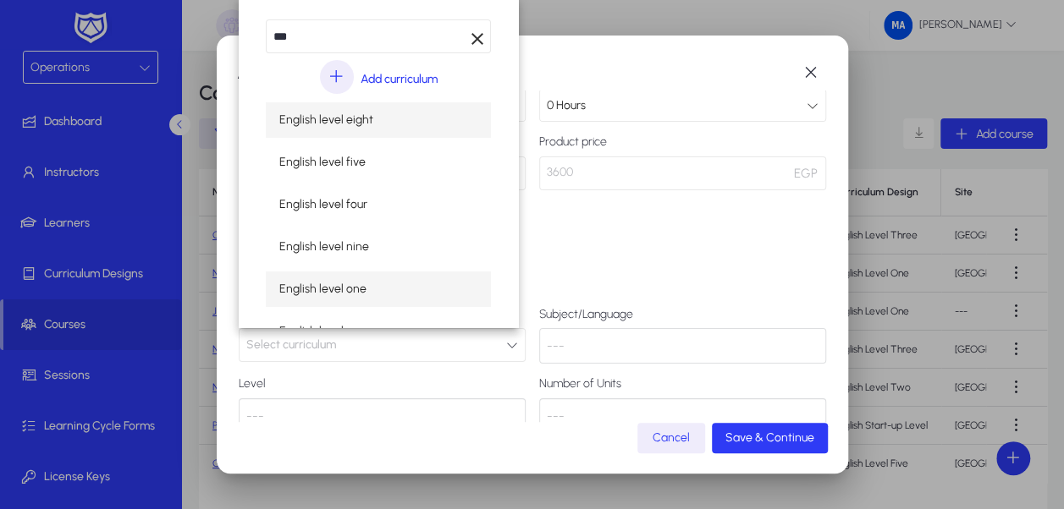
type input "***"
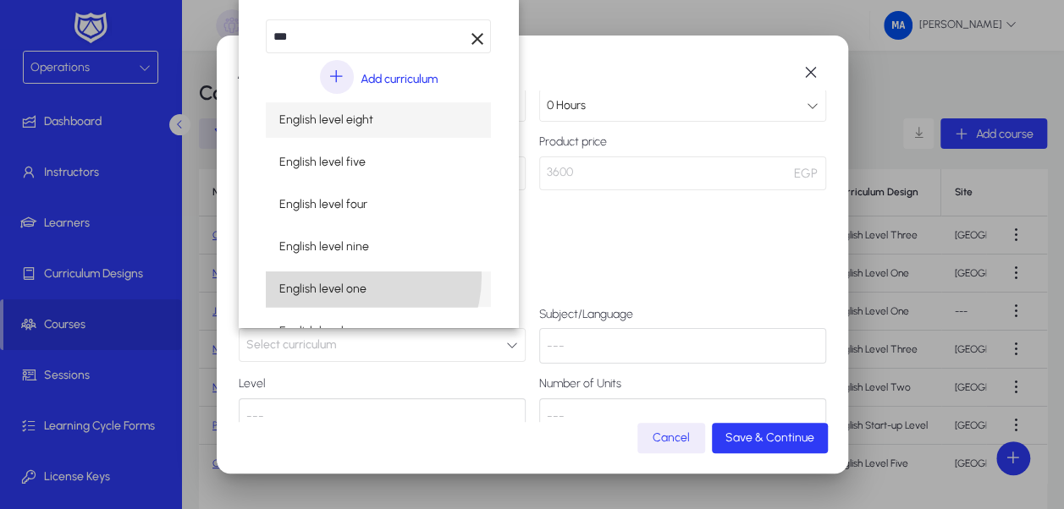
click at [341, 276] on mat-option "English level one" at bounding box center [378, 290] width 225 height 36
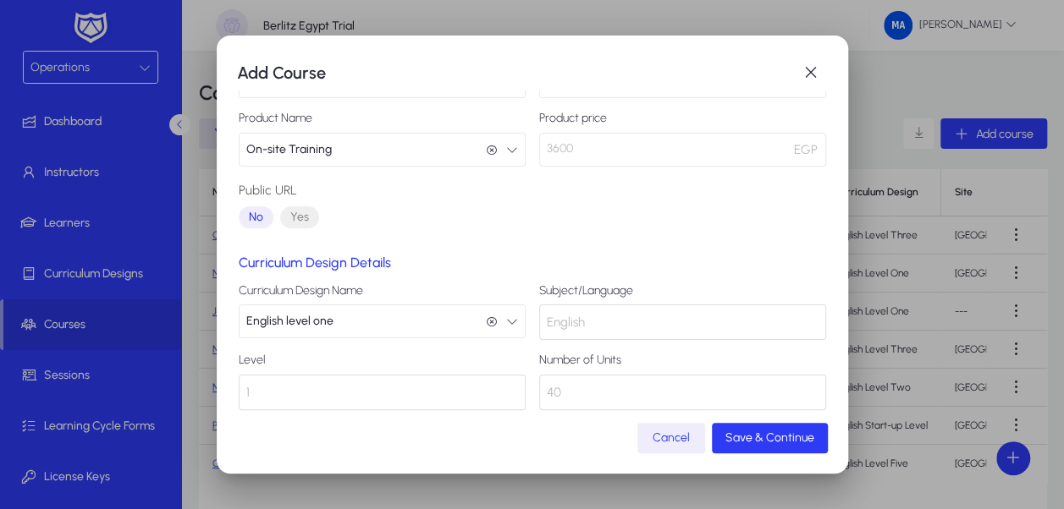
scroll to position [221, 0]
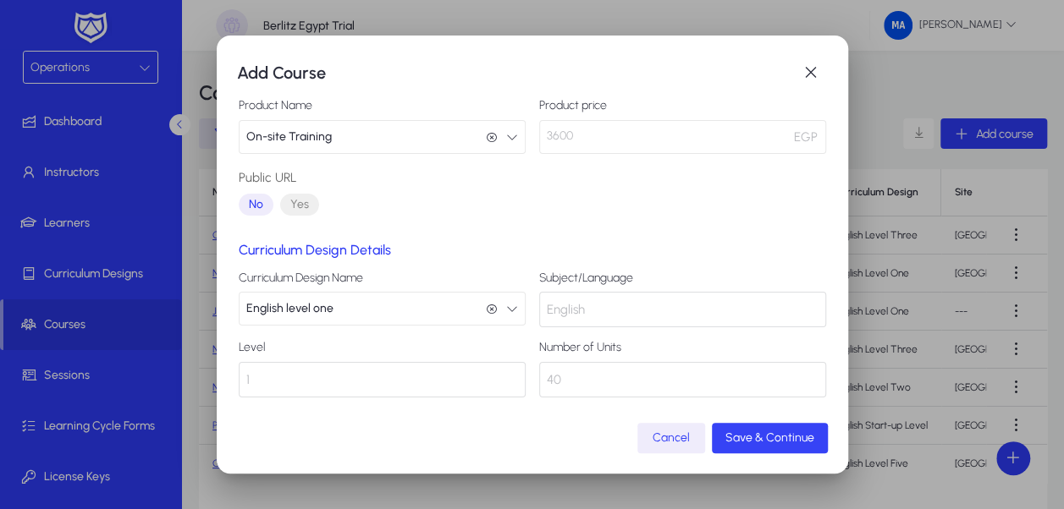
click at [754, 440] on span "Save & Continue" at bounding box center [769, 438] width 89 height 14
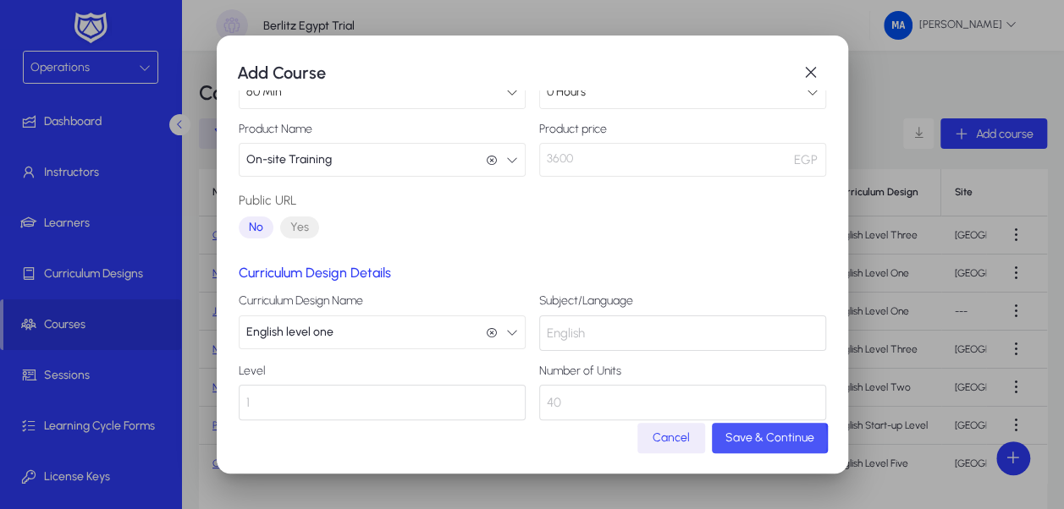
scroll to position [244, 0]
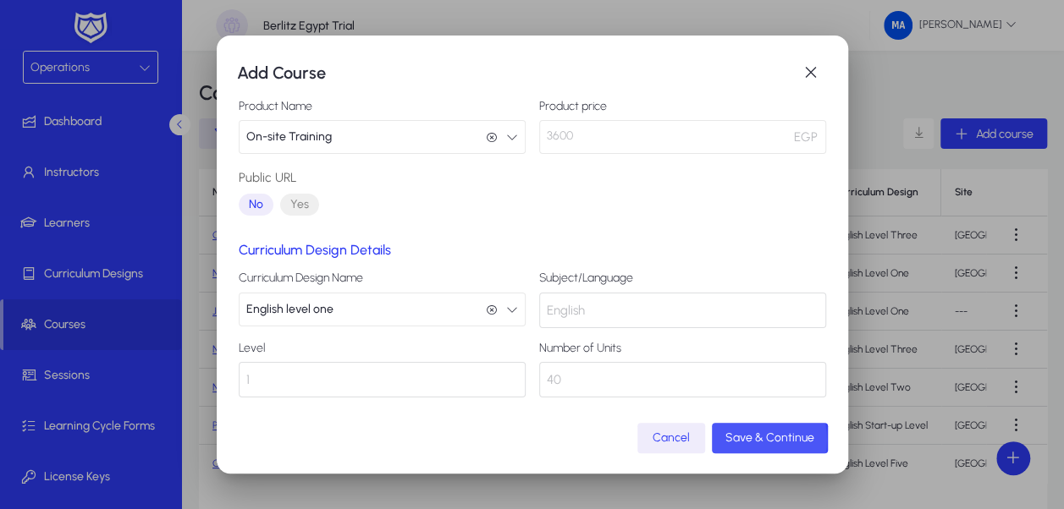
click at [754, 440] on span "Save & Continue" at bounding box center [769, 438] width 89 height 14
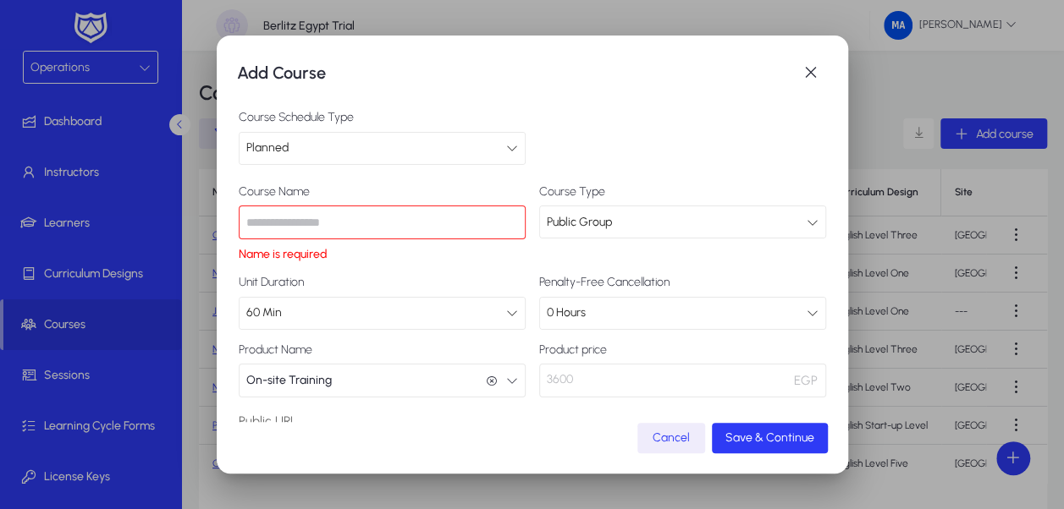
click at [469, 212] on input "text" at bounding box center [382, 223] width 287 height 34
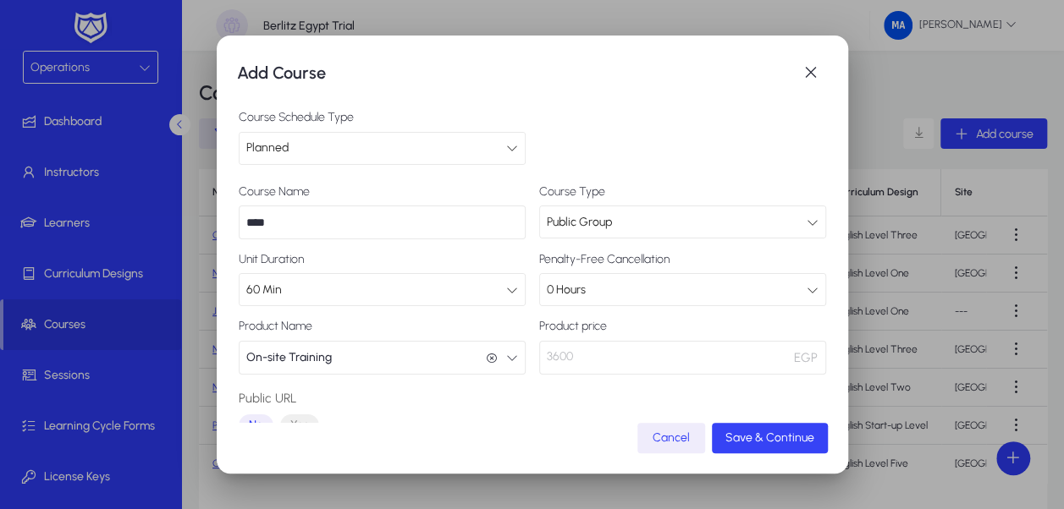
type input "****"
click at [731, 431] on span "Save & Continue" at bounding box center [769, 438] width 89 height 14
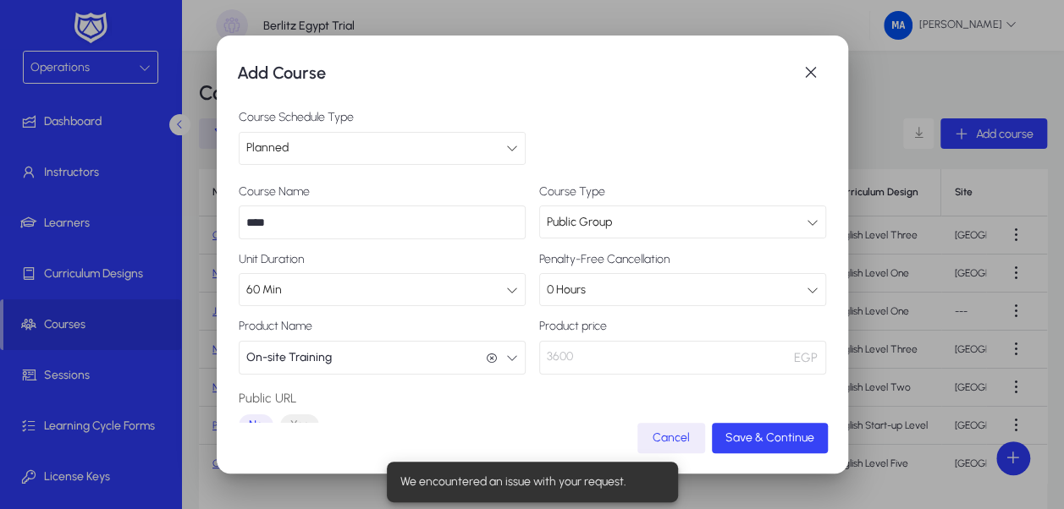
click at [731, 431] on span "Save & Continue" at bounding box center [769, 438] width 89 height 14
click at [606, 480] on div "We encountered an issue with your request." at bounding box center [529, 482] width 284 height 41
drag, startPoint x: 606, startPoint y: 480, endPoint x: 694, endPoint y: 428, distance: 102.0
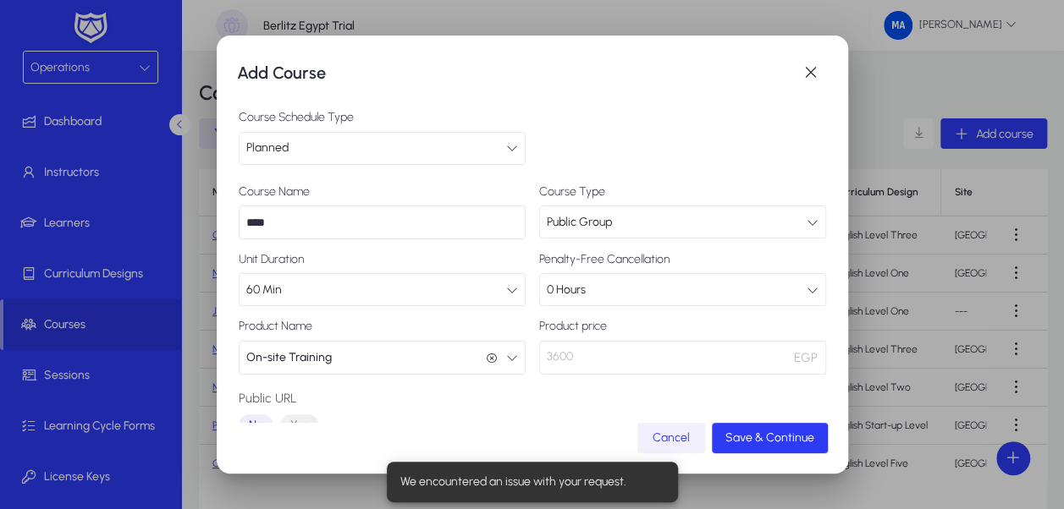
click at [694, 428] on span "button" at bounding box center [671, 438] width 68 height 41
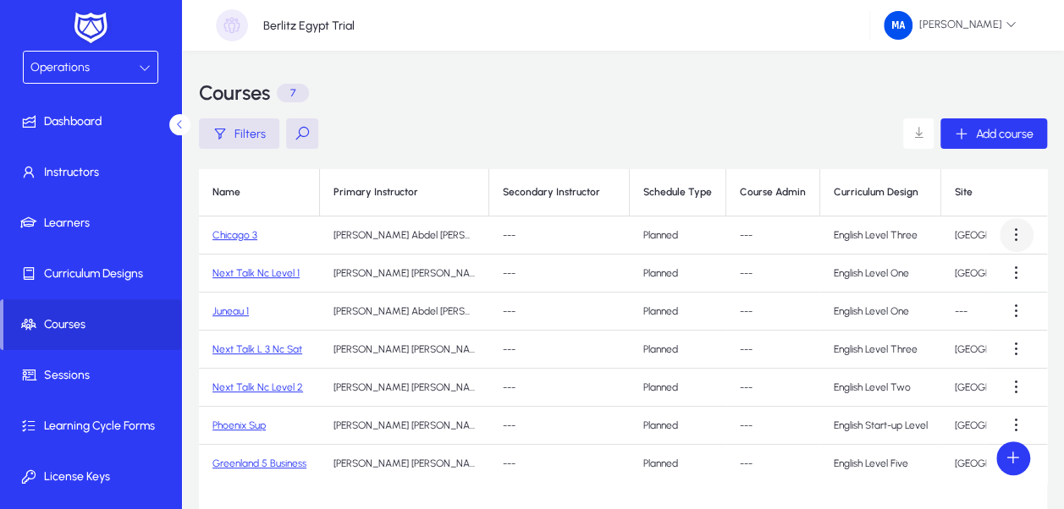
click at [1013, 231] on span at bounding box center [1016, 235] width 34 height 34
click at [1013, 231] on div at bounding box center [532, 254] width 1064 height 509
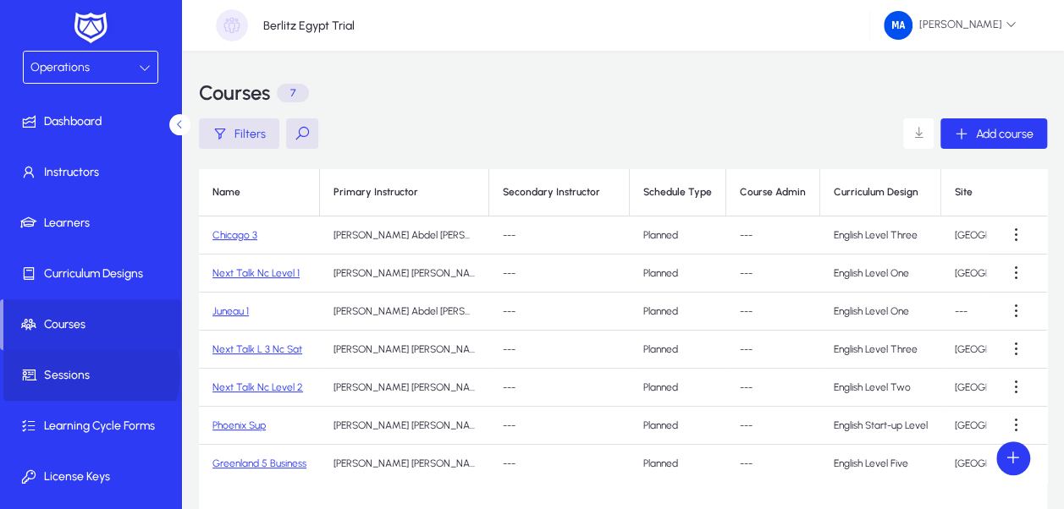
click at [78, 371] on span "Sessions" at bounding box center [93, 375] width 181 height 17
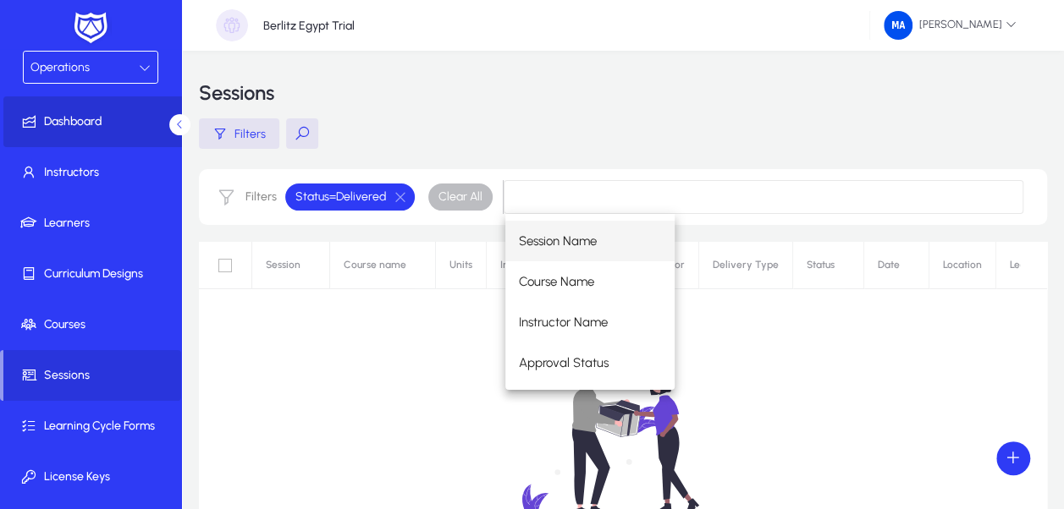
click at [137, 106] on span at bounding box center [93, 122] width 181 height 41
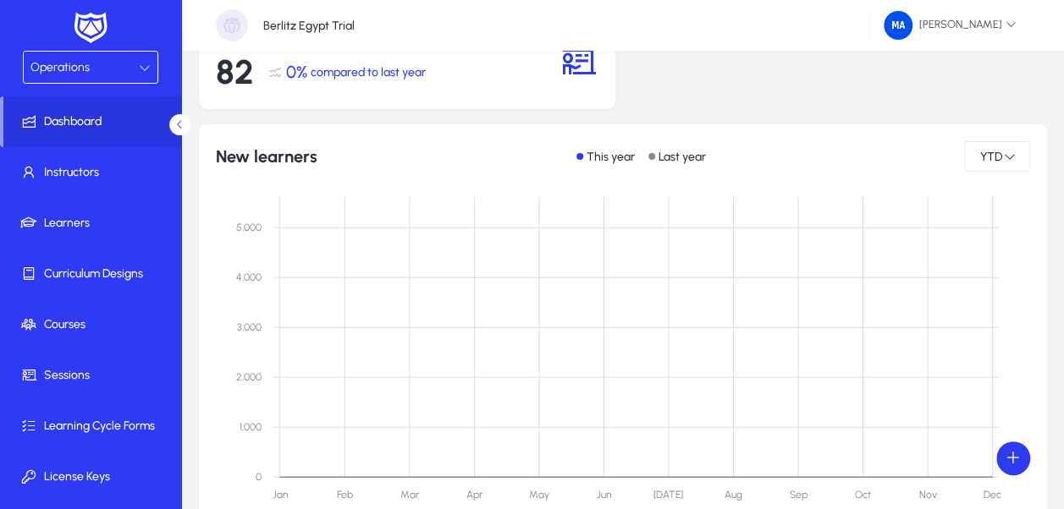
scroll to position [328, 0]
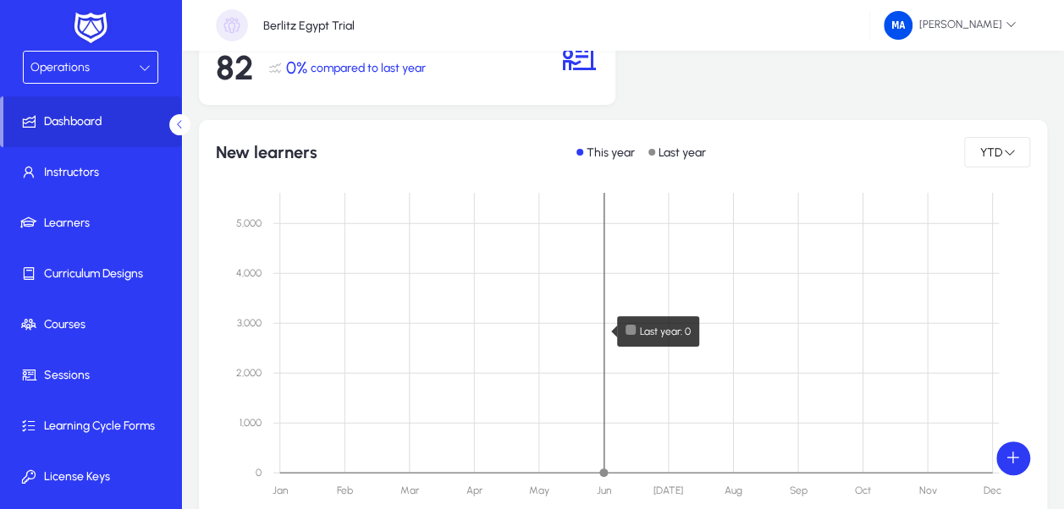
click at [626, 313] on rect at bounding box center [635, 333] width 725 height 280
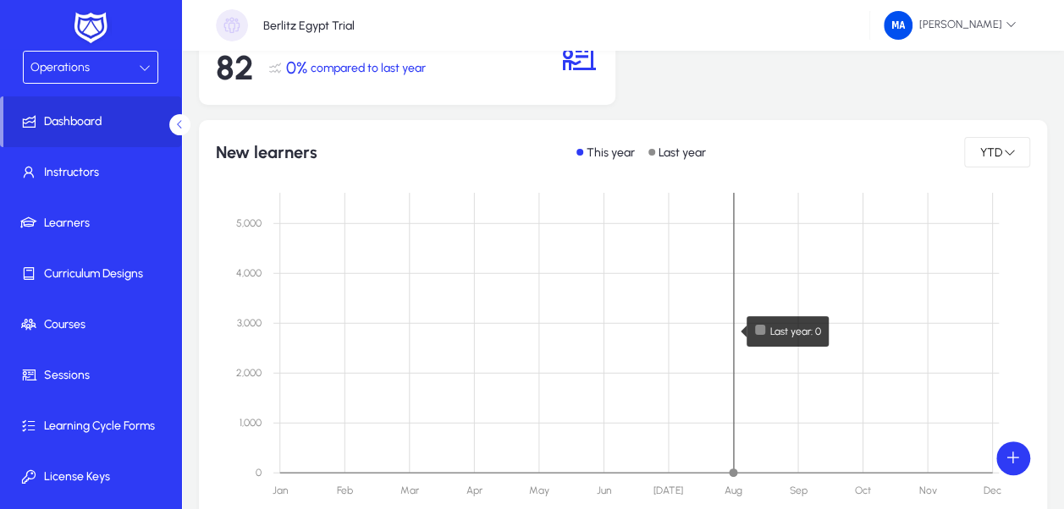
click at [732, 281] on rect at bounding box center [635, 333] width 725 height 280
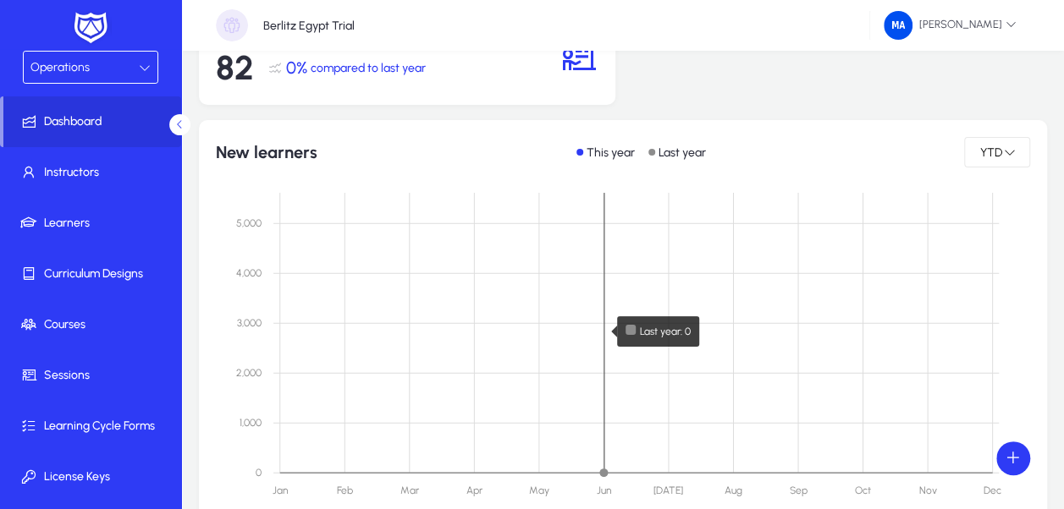
click at [618, 305] on rect at bounding box center [635, 333] width 725 height 280
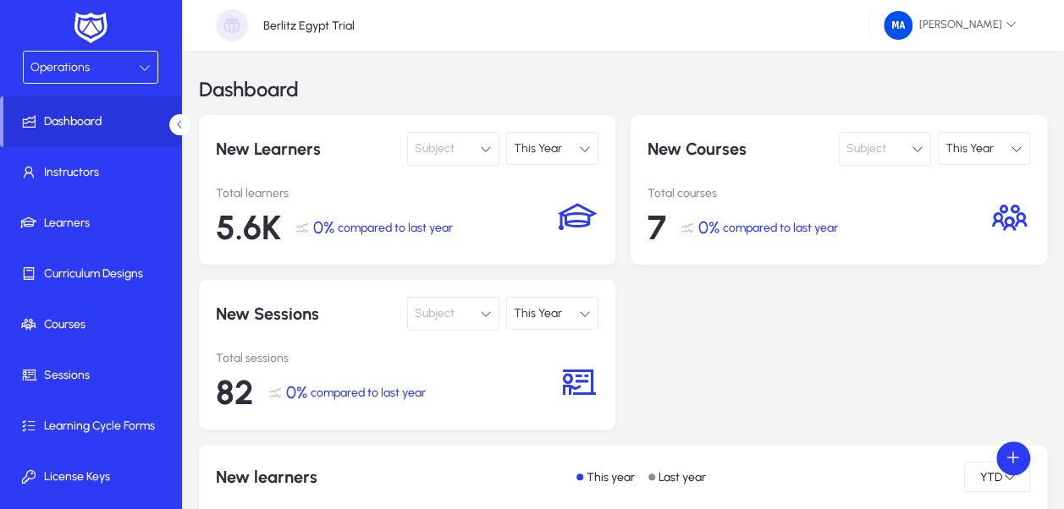
scroll to position [0, 0]
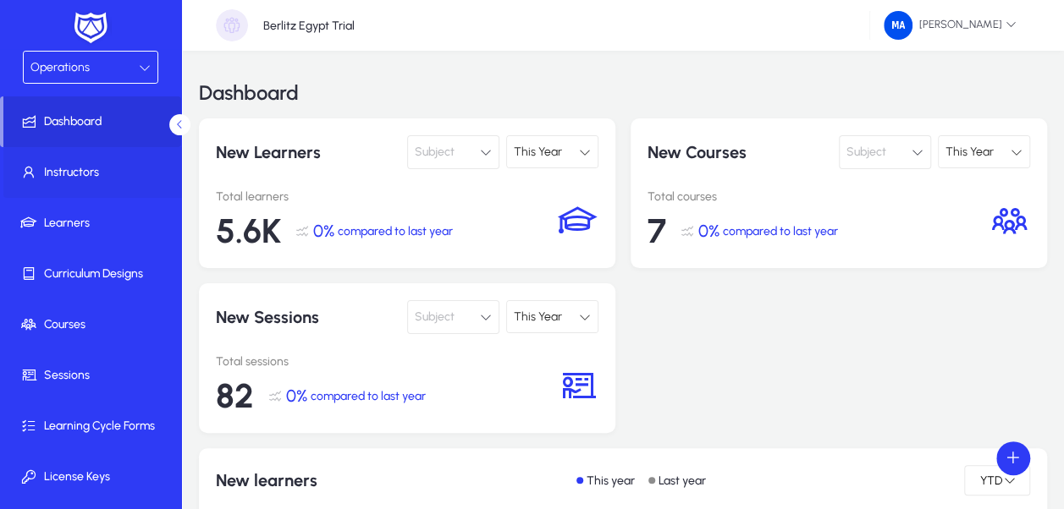
click at [133, 174] on span "Instructors" at bounding box center [93, 172] width 181 height 17
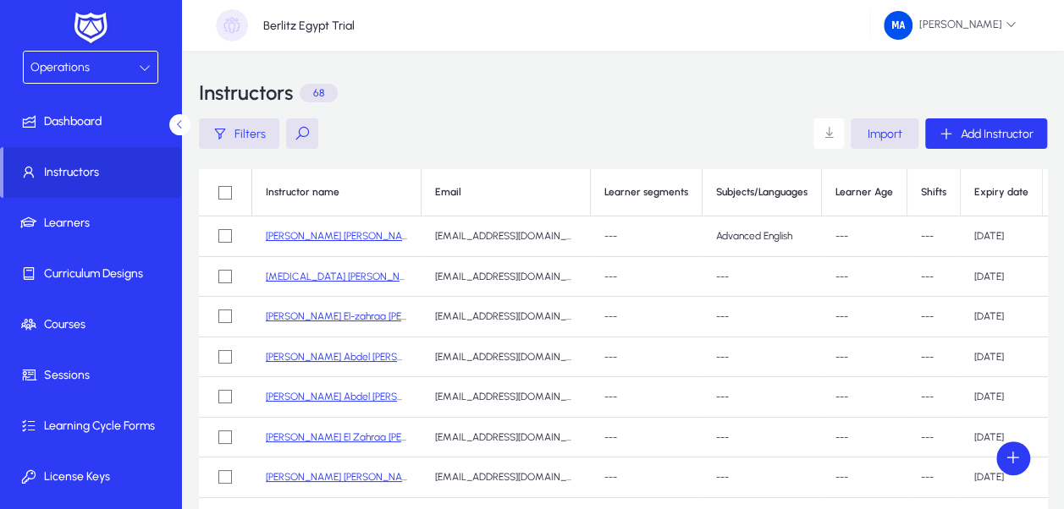
click at [184, 417] on div "Instructors 68 Filters Import Add Instructor Instructor name Email Learner segm…" at bounding box center [623, 388] width 882 height 674
click at [181, 445] on mat-sidenav "Operations Dashboard Instructors Learners Curriculum Designs Courses Sessions L…" at bounding box center [91, 254] width 182 height 509
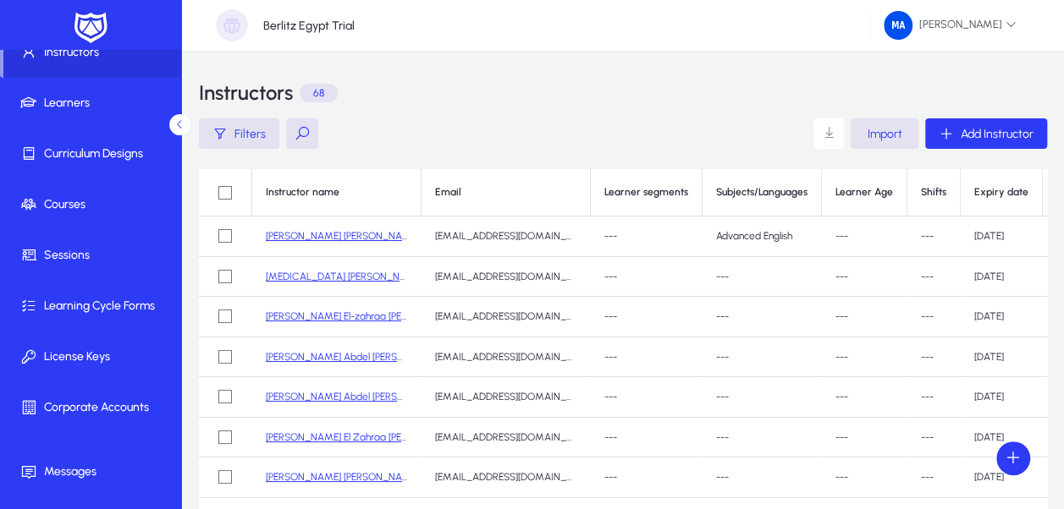
scroll to position [158, 0]
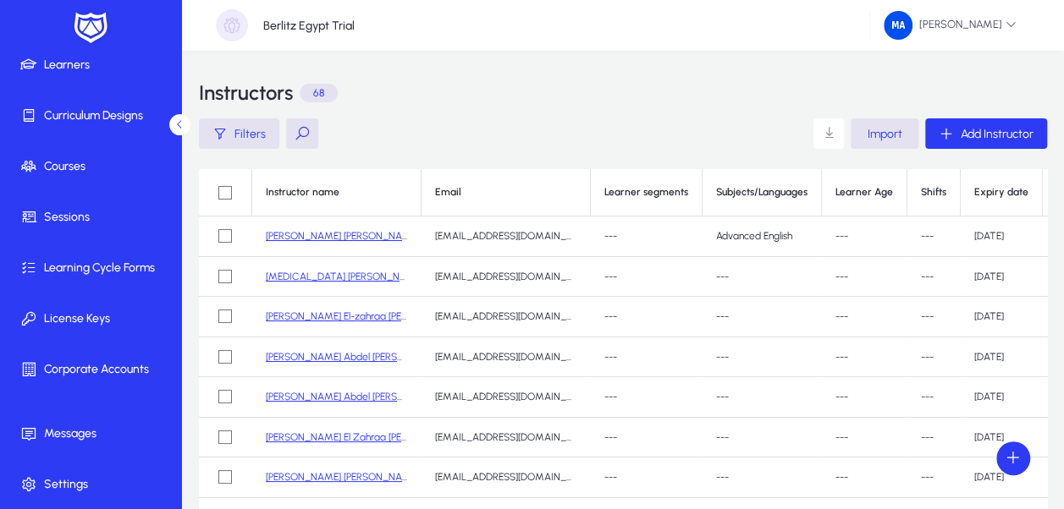
click at [179, 119] on icon at bounding box center [179, 124] width 11 height 11
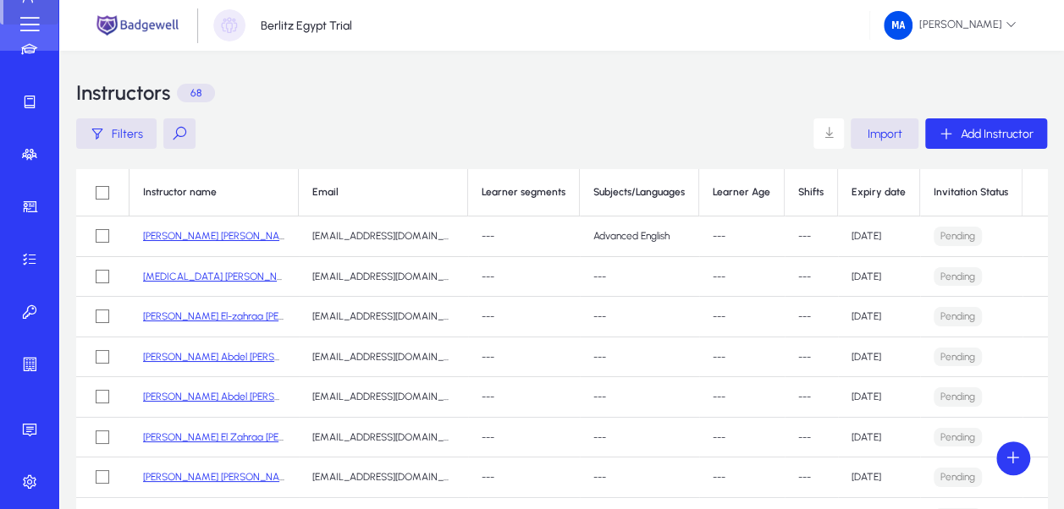
scroll to position [113, 0]
click at [188, 351] on link "[PERSON_NAME] Abdel [PERSON_NAME]" at bounding box center [234, 357] width 182 height 12
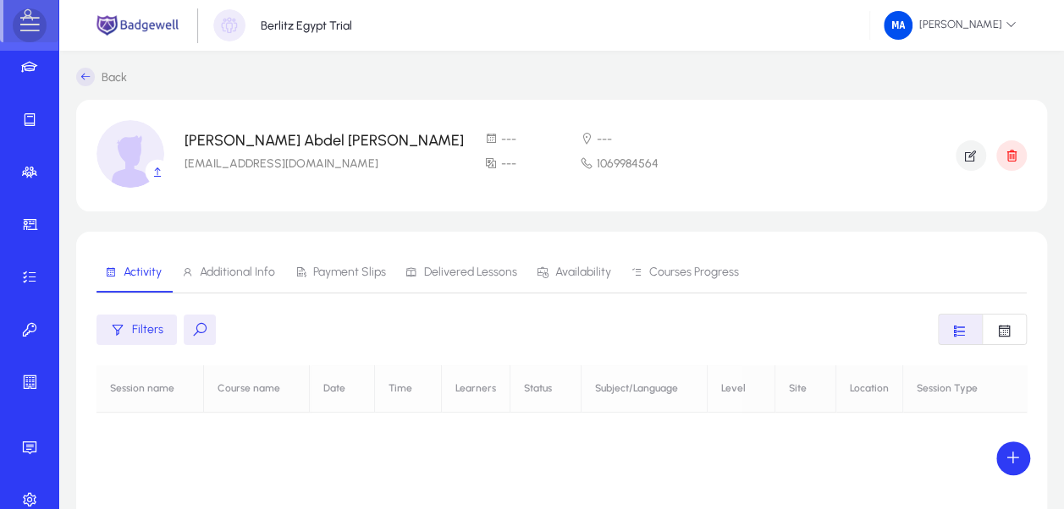
click at [34, 30] on span at bounding box center [30, 25] width 34 height 34
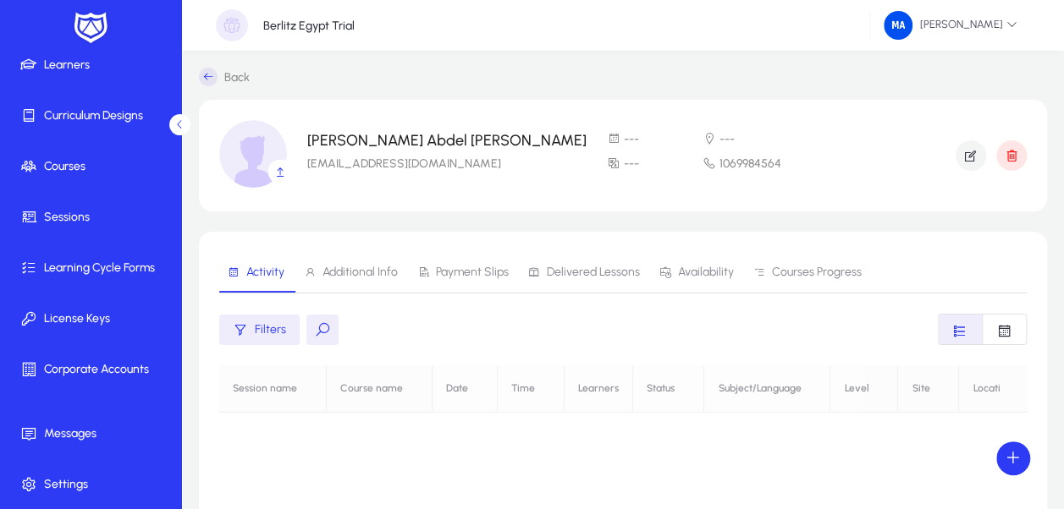
click at [183, 127] on icon at bounding box center [179, 124] width 11 height 11
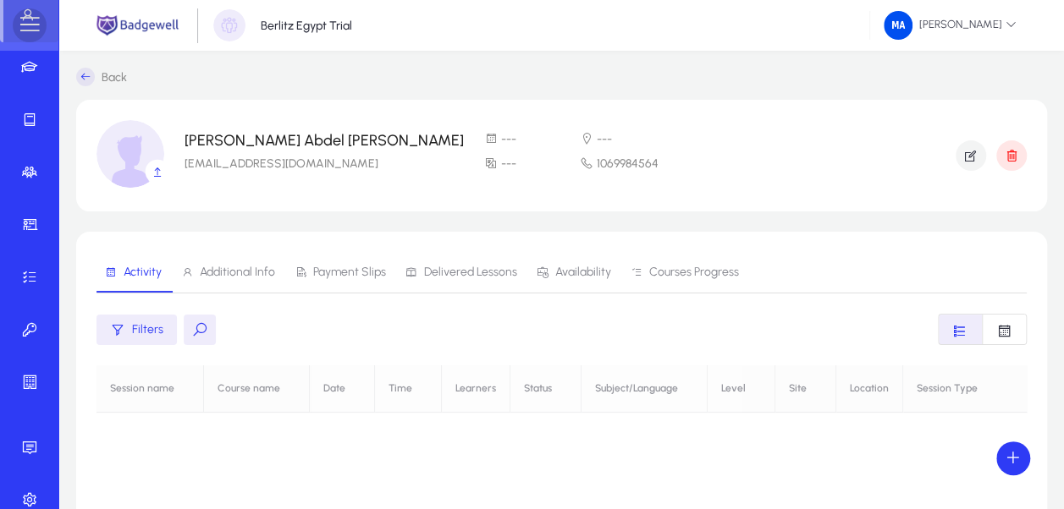
click at [36, 30] on span at bounding box center [30, 25] width 34 height 34
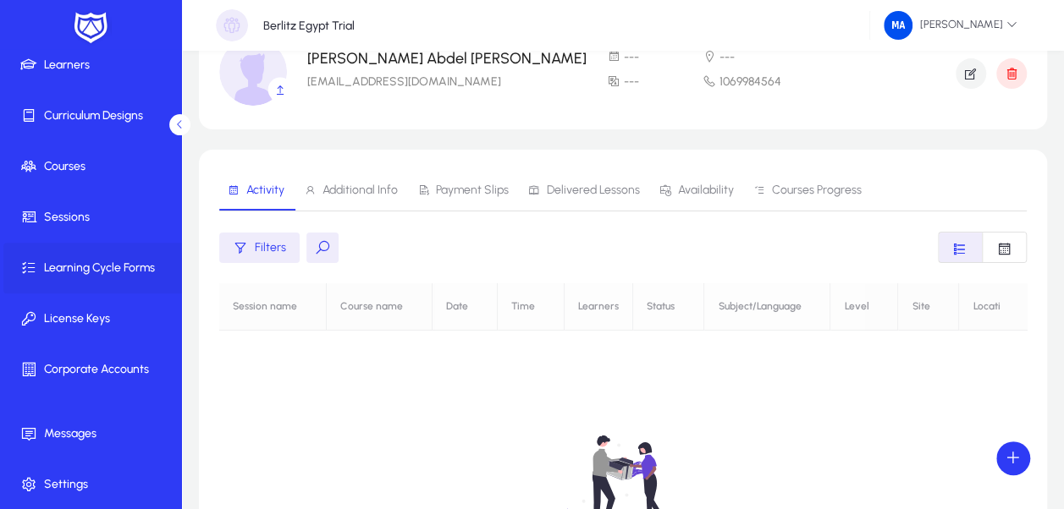
scroll to position [72, 0]
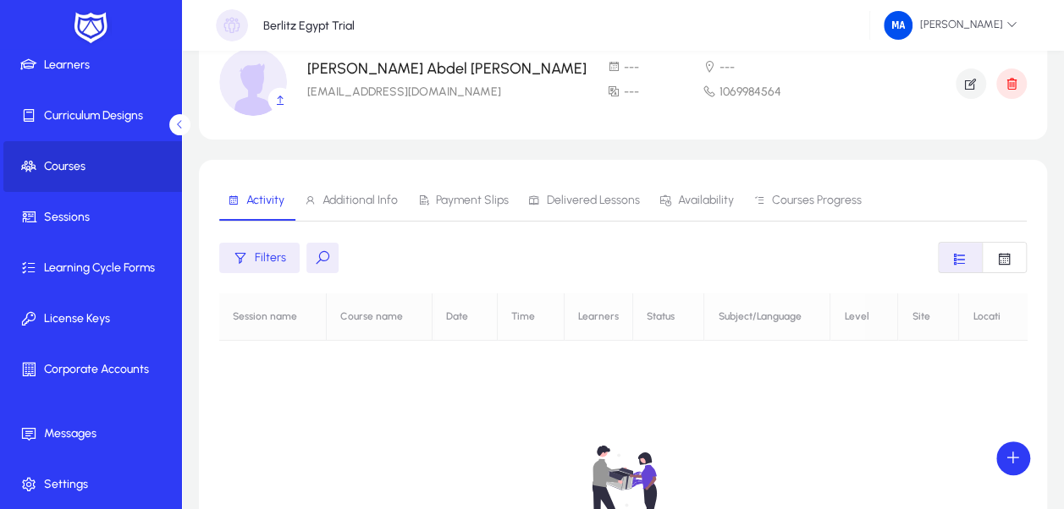
click at [103, 171] on span "Courses" at bounding box center [93, 166] width 181 height 17
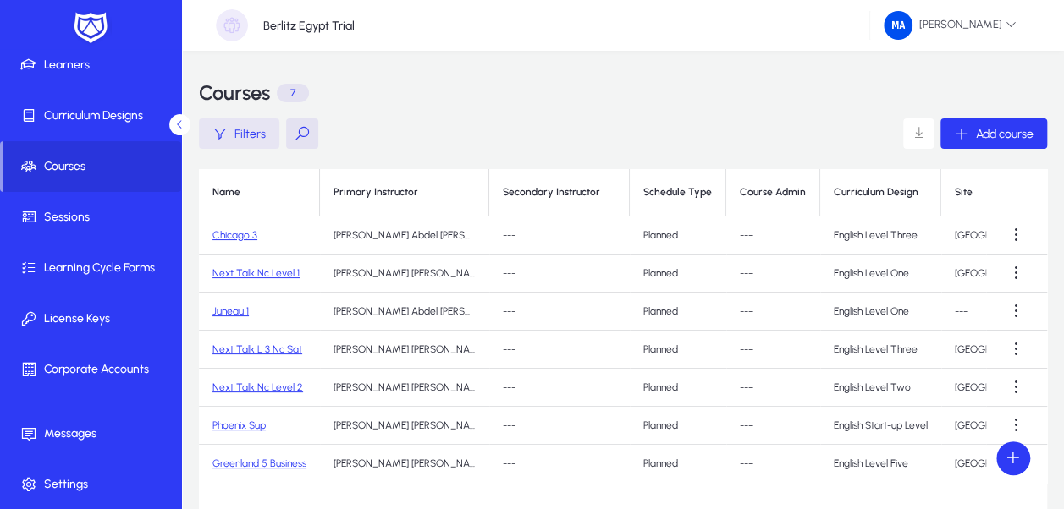
click at [262, 147] on span "button" at bounding box center [239, 133] width 80 height 41
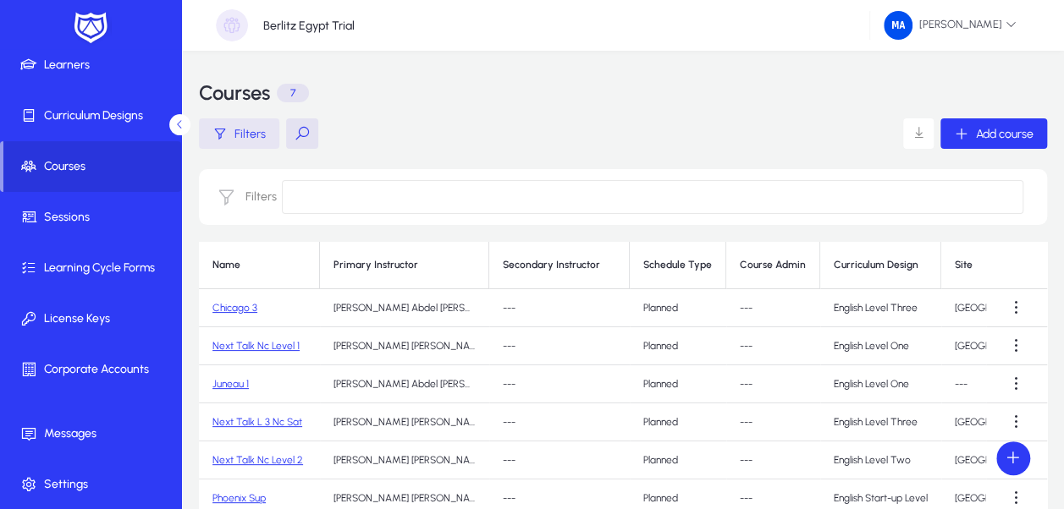
click at [257, 138] on span "Filters" at bounding box center [249, 134] width 31 height 14
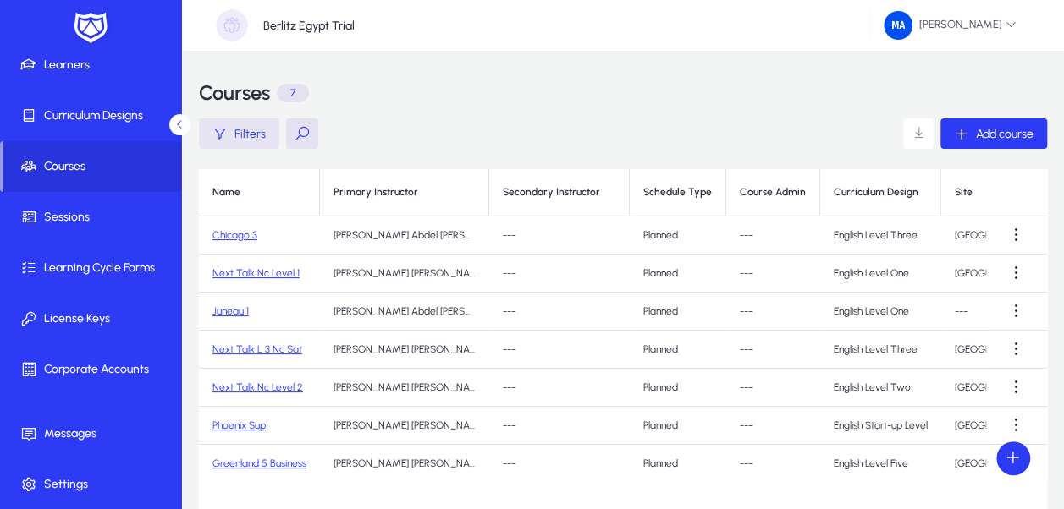
click at [235, 130] on span "Filters" at bounding box center [249, 134] width 31 height 14
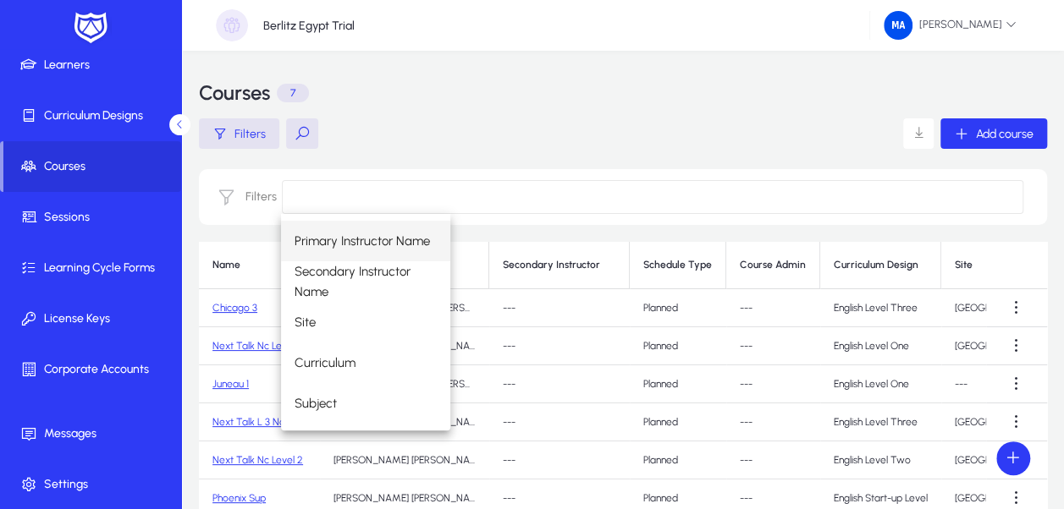
click at [377, 202] on input at bounding box center [652, 197] width 741 height 34
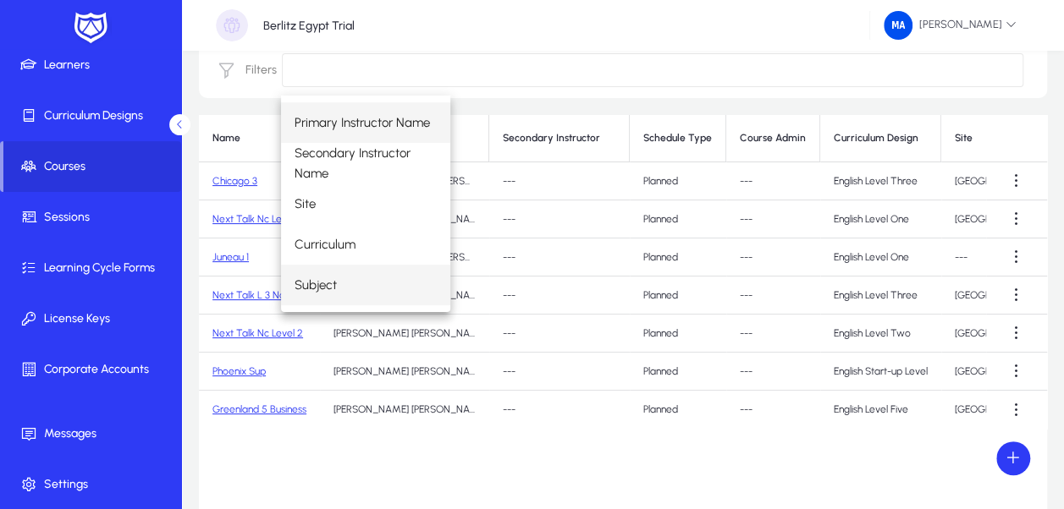
scroll to position [117, 0]
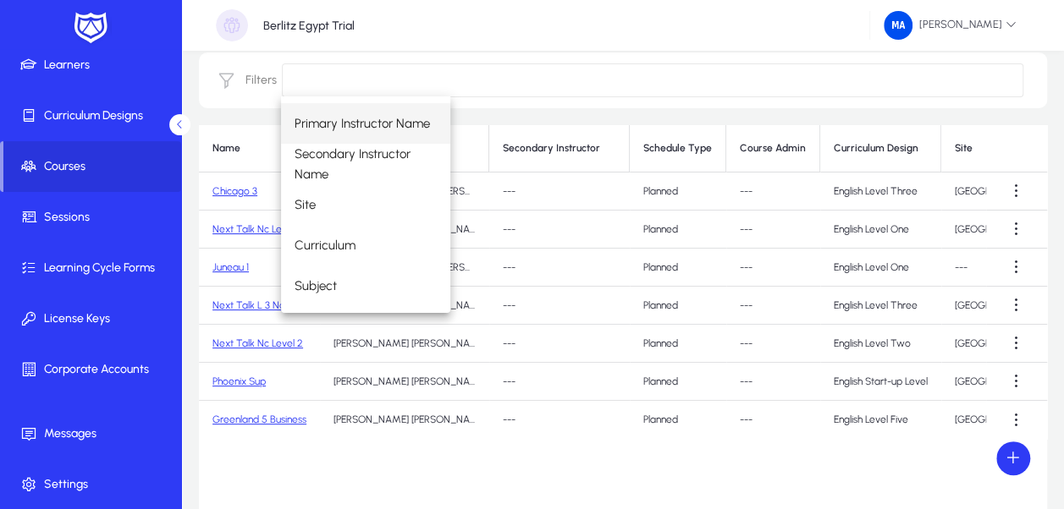
click at [450, 402] on td "[PERSON_NAME] [PERSON_NAME]" at bounding box center [404, 420] width 169 height 38
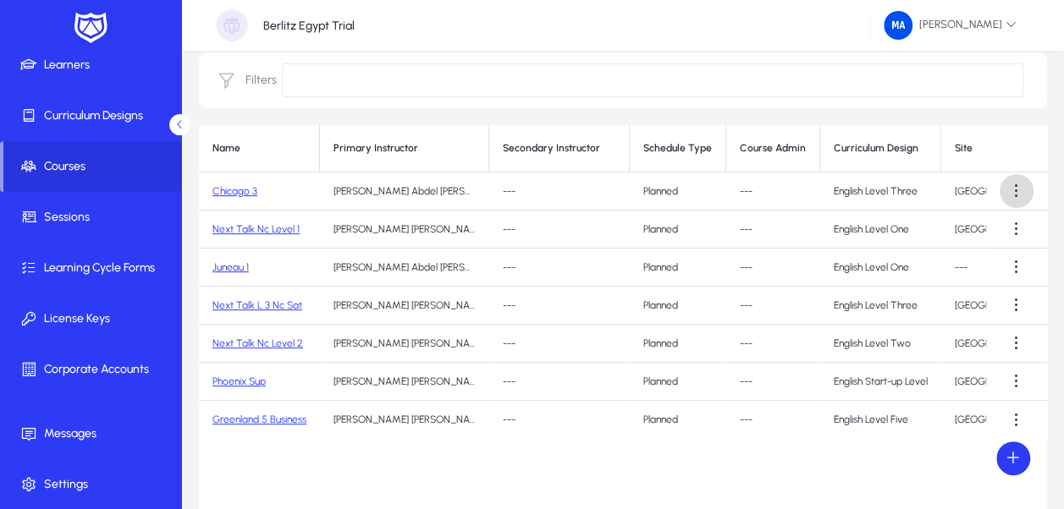
click at [1012, 189] on span at bounding box center [1016, 191] width 34 height 34
click at [1012, 189] on div at bounding box center [532, 254] width 1064 height 509
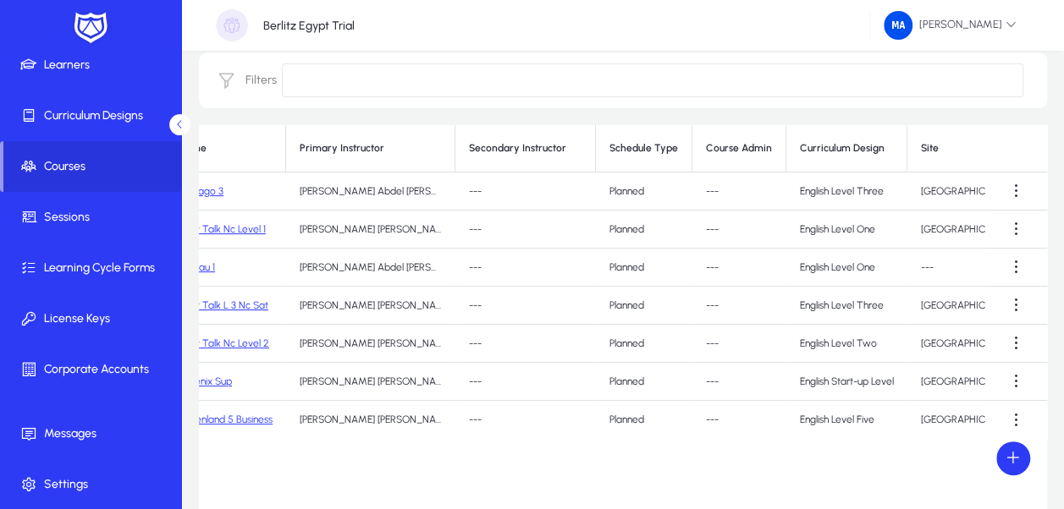
scroll to position [0, 0]
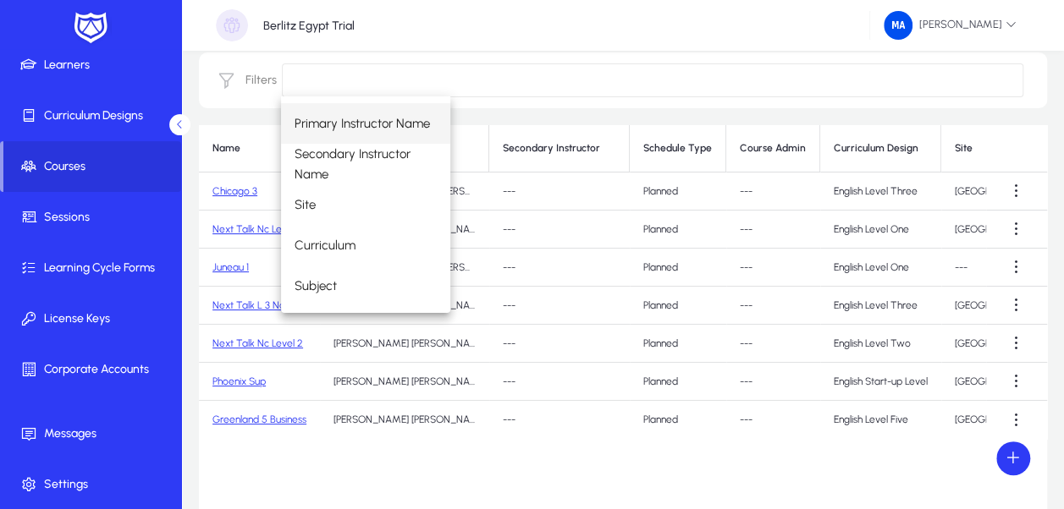
click at [337, 76] on input at bounding box center [652, 80] width 741 height 34
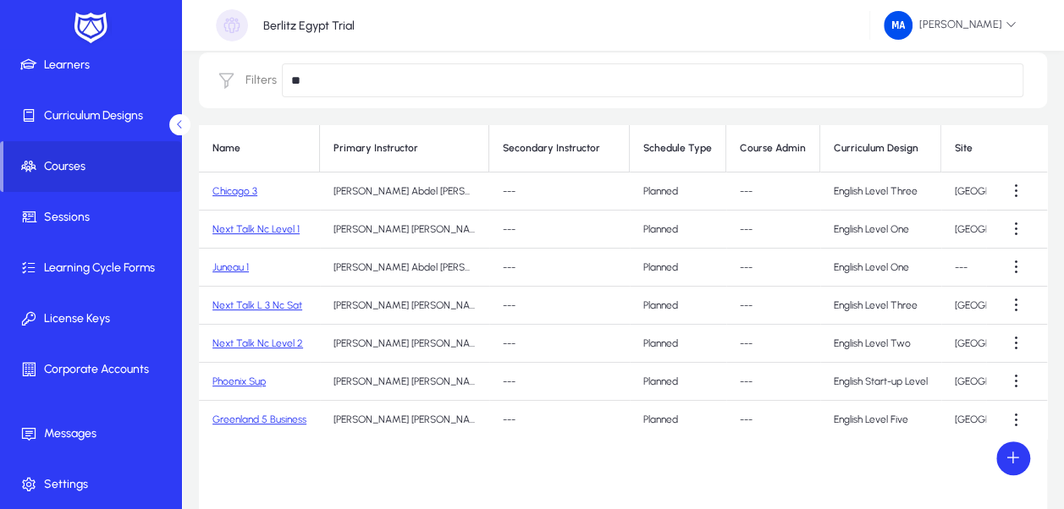
click at [336, 80] on input "**" at bounding box center [652, 80] width 741 height 34
type input "**"
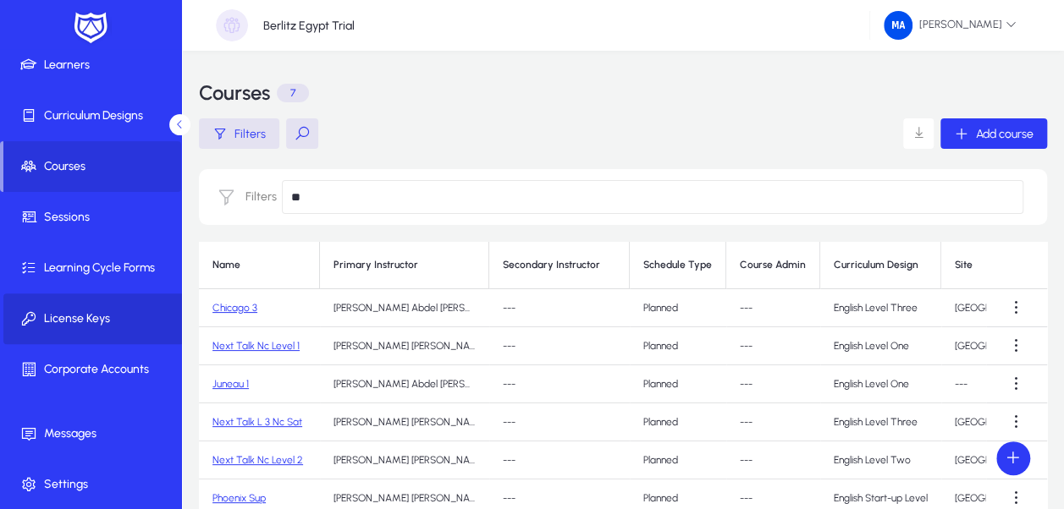
click at [93, 325] on span "License Keys" at bounding box center [93, 319] width 181 height 17
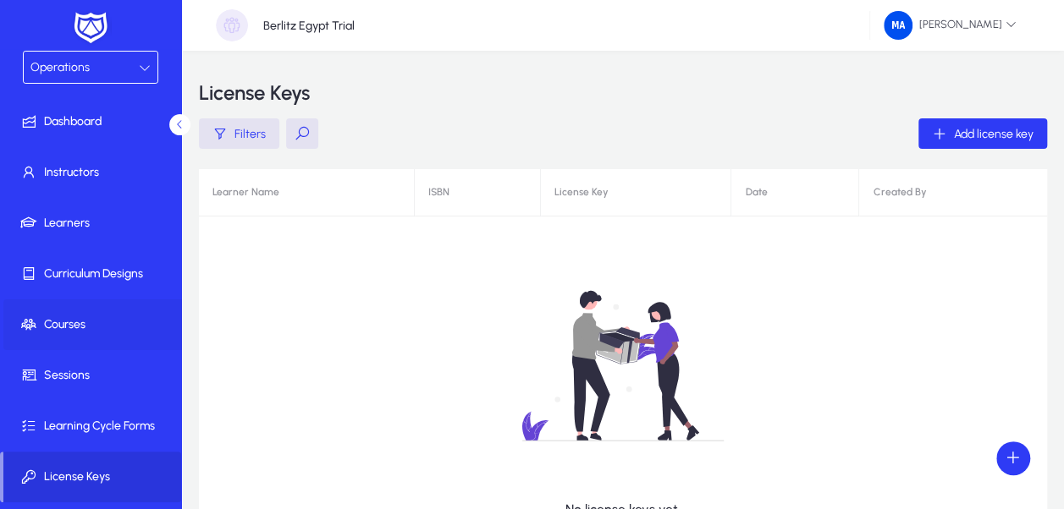
click at [83, 322] on span "Courses" at bounding box center [93, 324] width 181 height 17
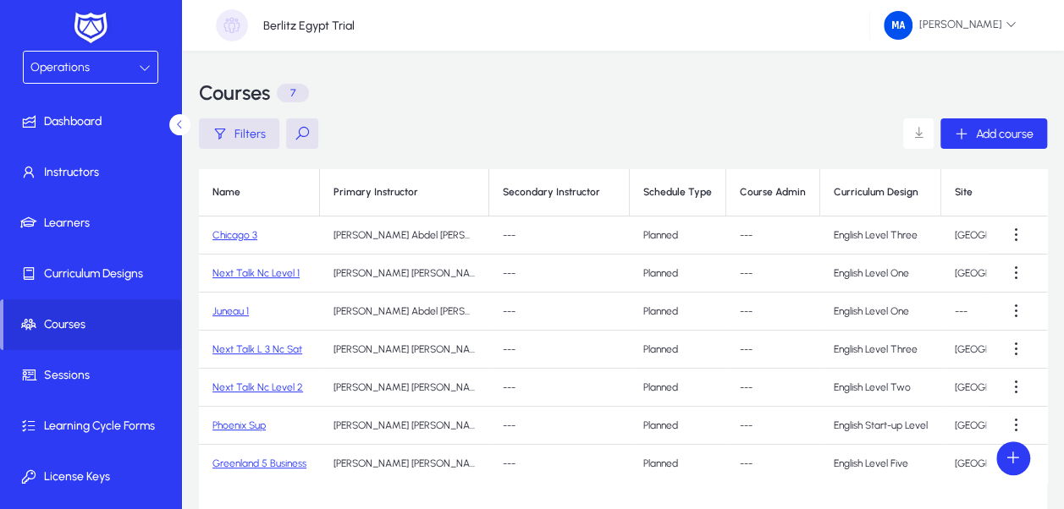
click at [298, 130] on button at bounding box center [302, 133] width 32 height 30
click at [293, 93] on p "7" at bounding box center [293, 93] width 32 height 19
click at [955, 137] on icon "button" at bounding box center [961, 133] width 15 height 15
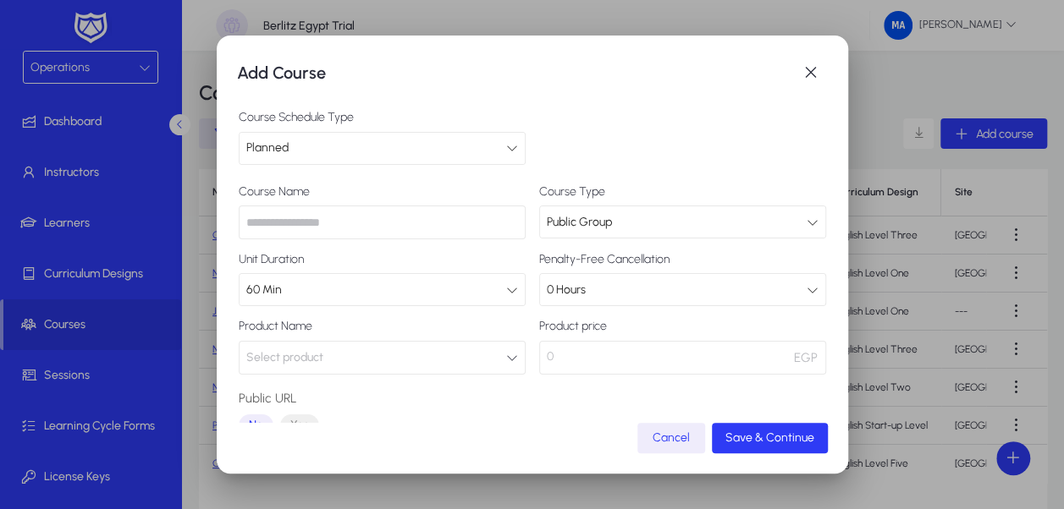
scroll to position [221, 0]
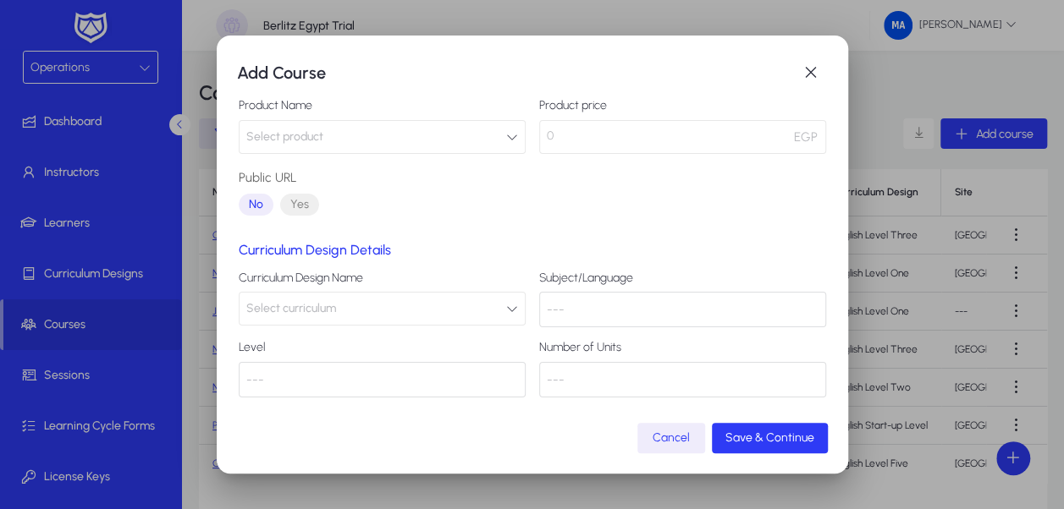
click at [437, 140] on button "Select product" at bounding box center [382, 137] width 287 height 34
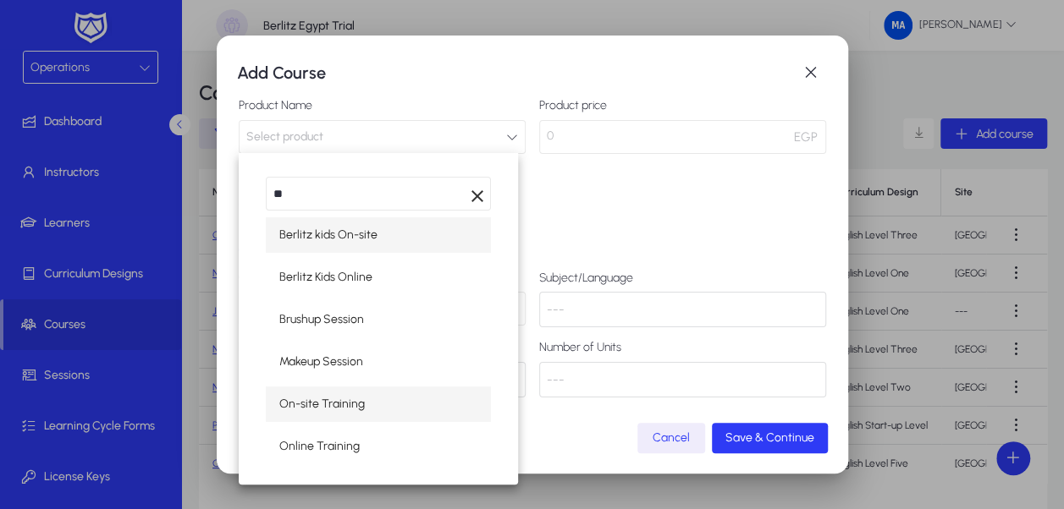
type input "**"
click at [382, 400] on mat-option "On-site Training" at bounding box center [378, 405] width 225 height 36
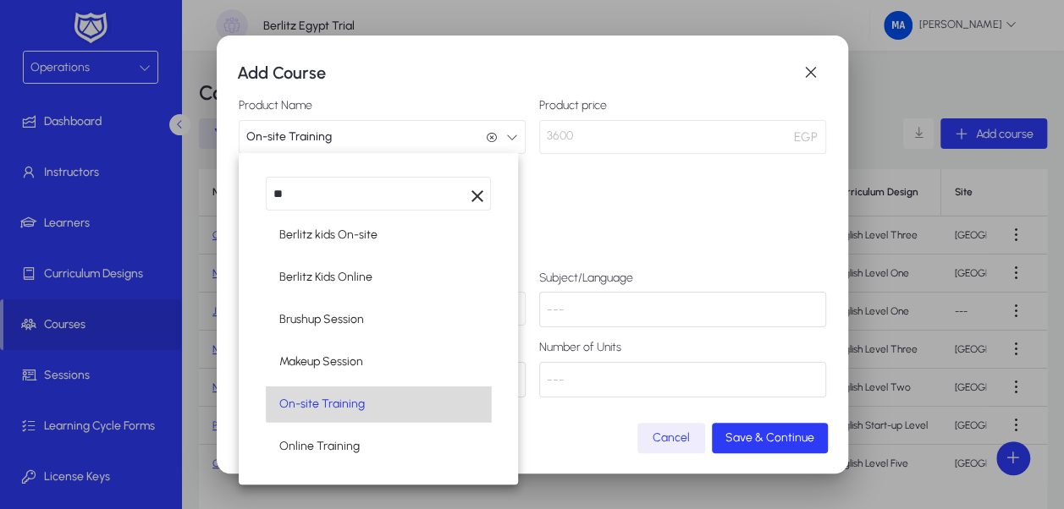
scroll to position [0, 0]
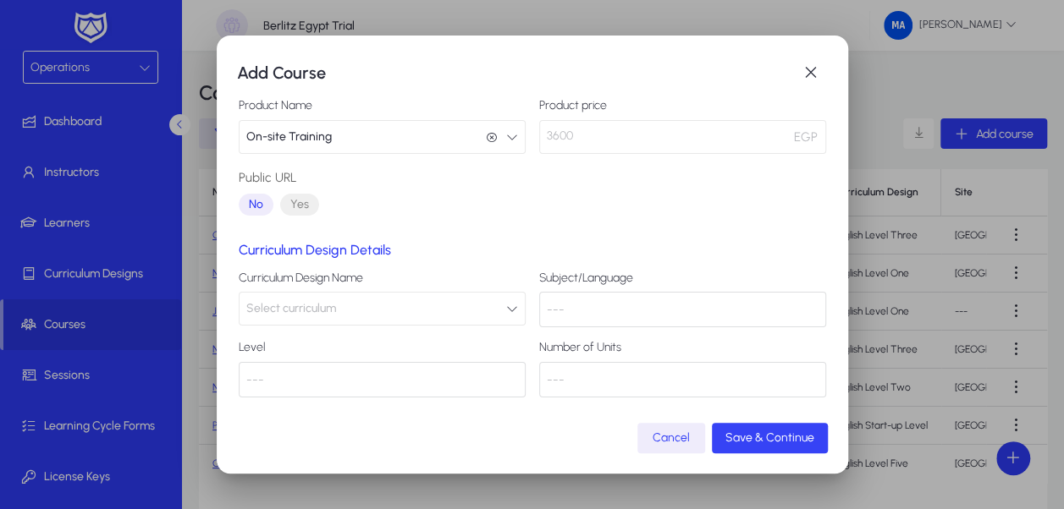
click at [781, 437] on span "Save & Continue" at bounding box center [769, 438] width 89 height 14
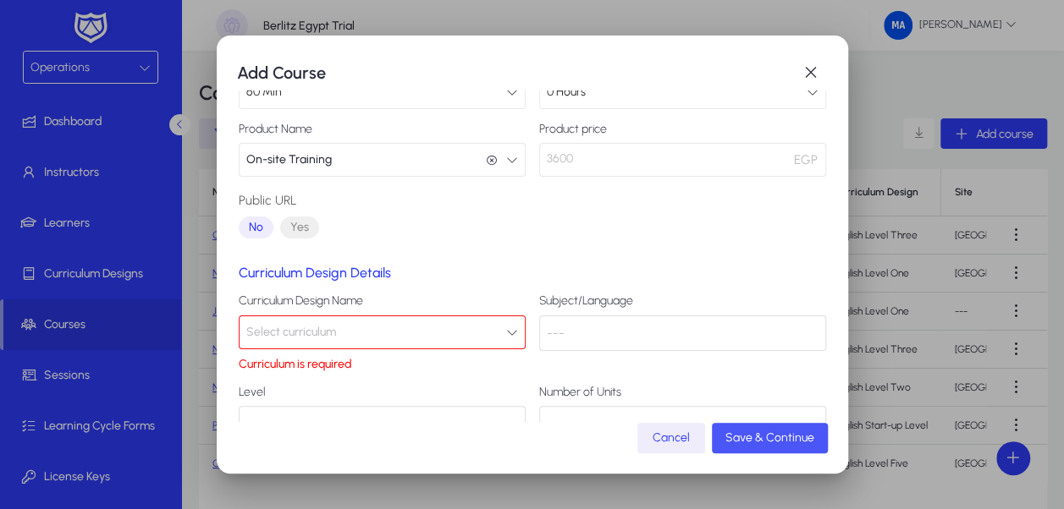
scroll to position [244, 0]
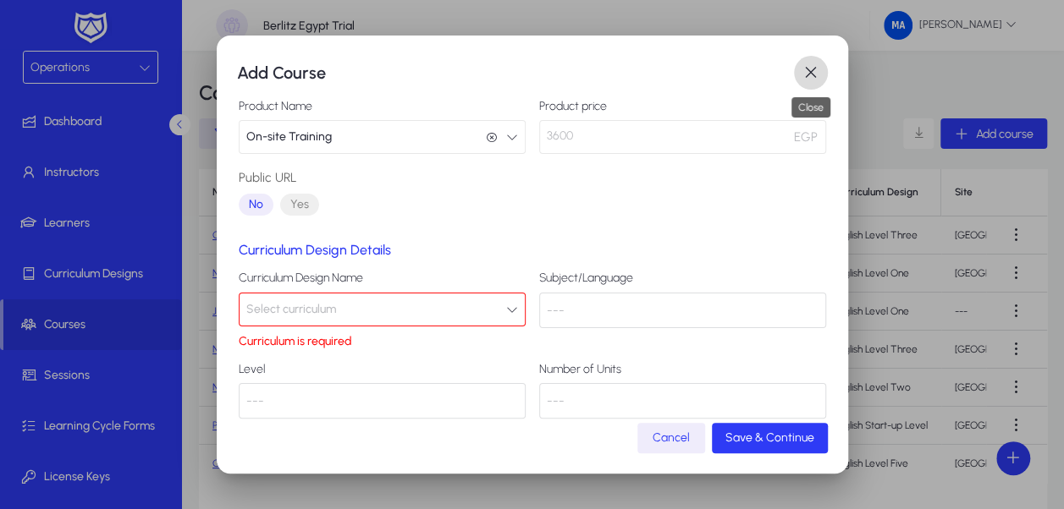
click at [802, 68] on span "button" at bounding box center [811, 73] width 34 height 34
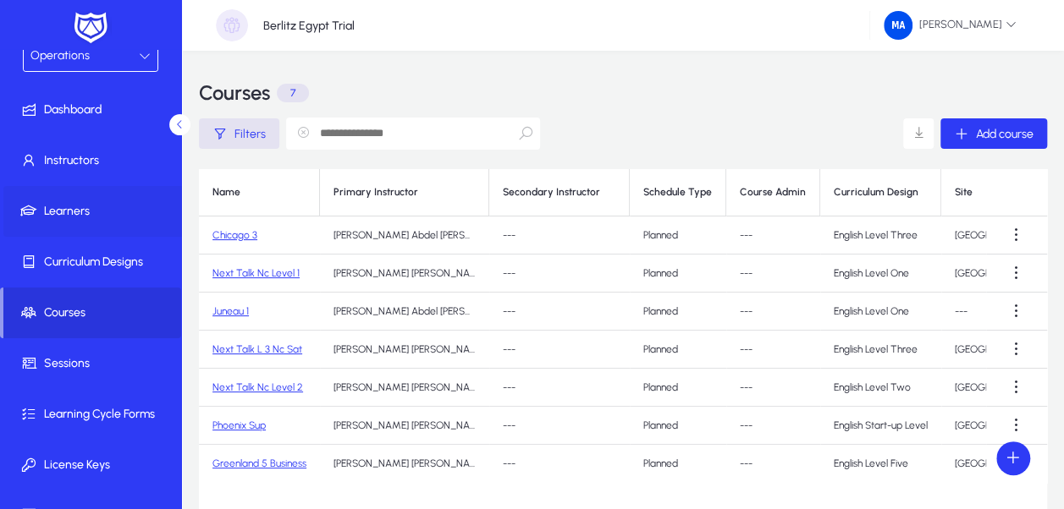
scroll to position [0, 0]
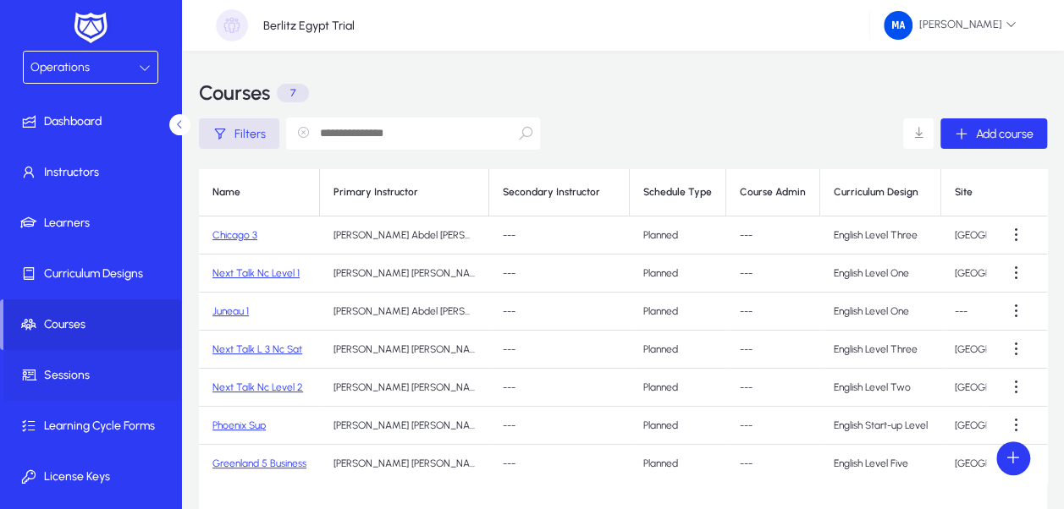
click at [116, 381] on span "Sessions" at bounding box center [93, 375] width 181 height 17
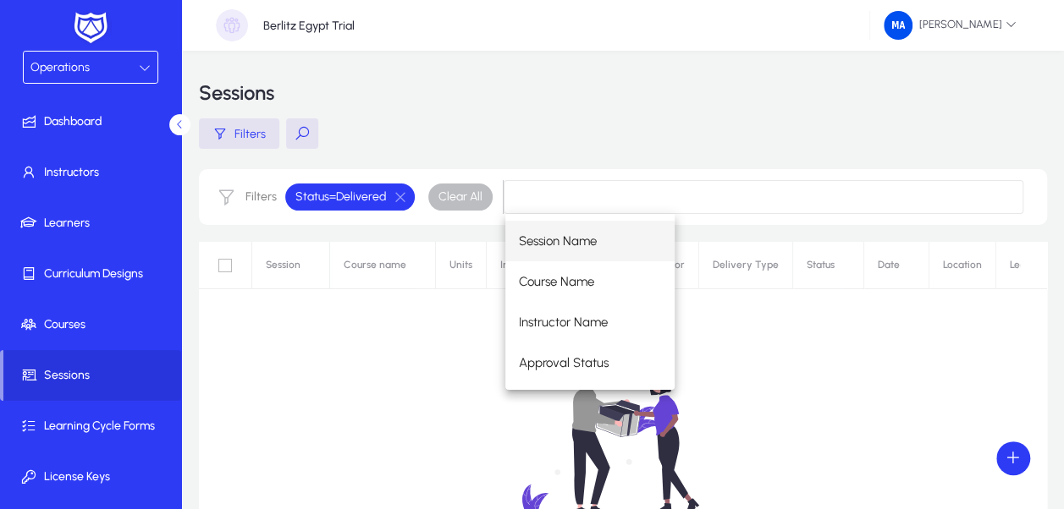
scroll to position [158, 0]
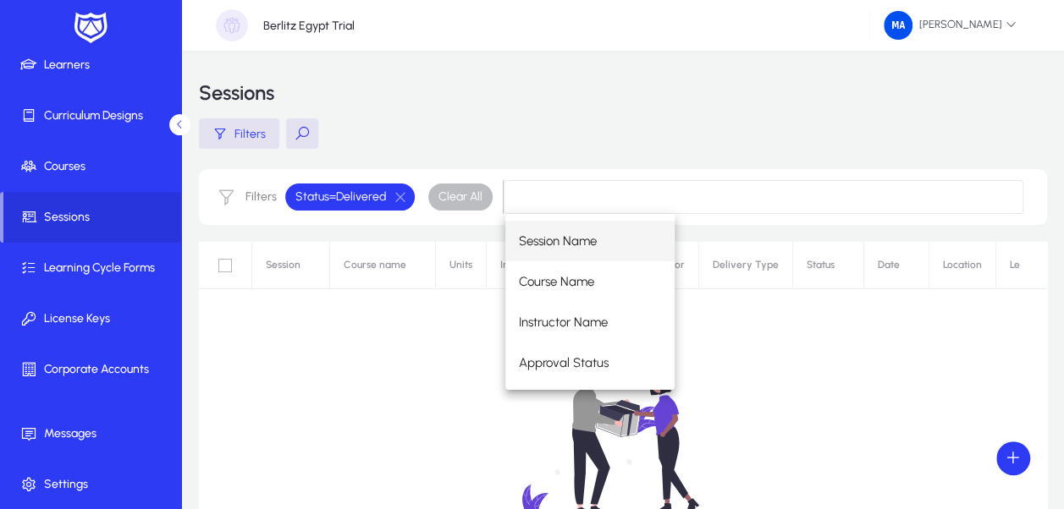
click at [175, 122] on icon at bounding box center [179, 124] width 11 height 11
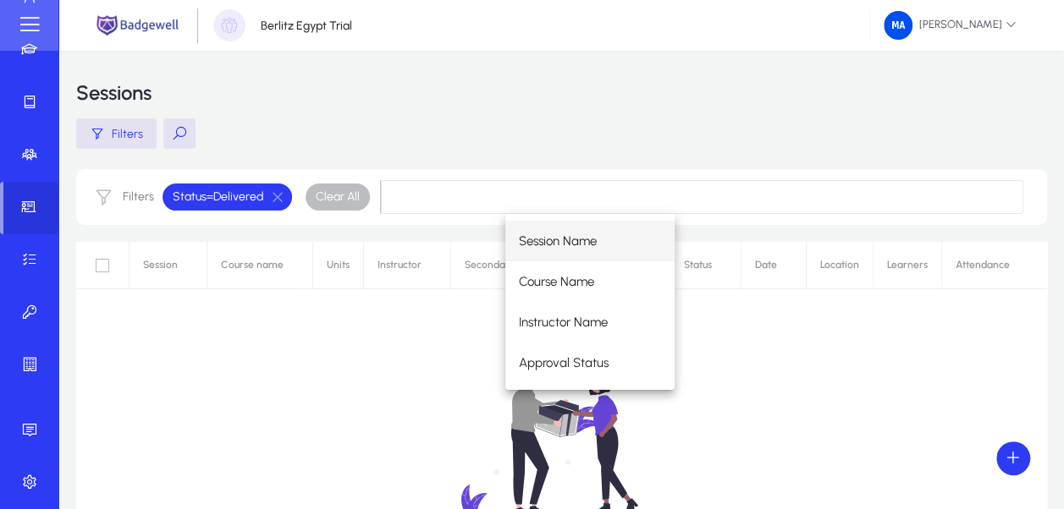
scroll to position [113, 0]
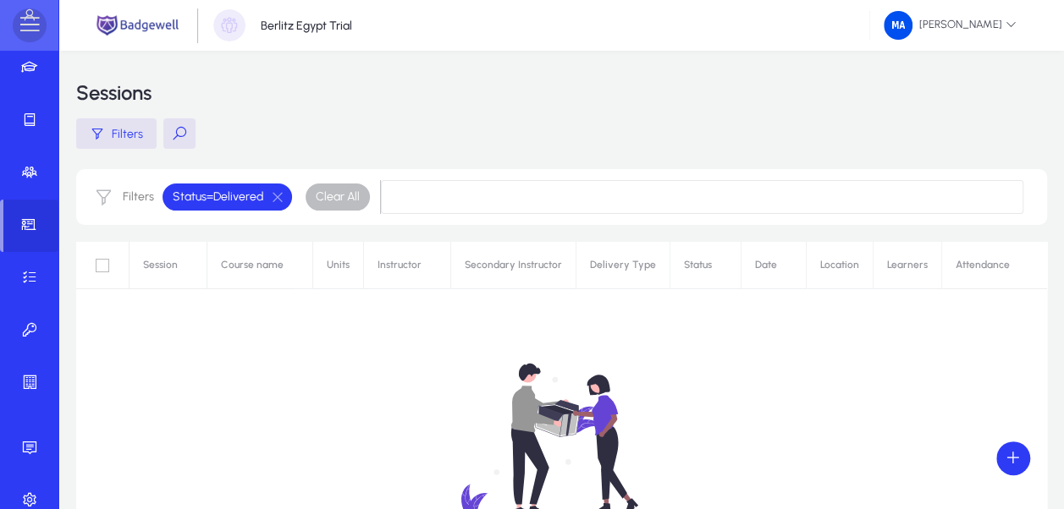
click at [35, 20] on span at bounding box center [30, 25] width 34 height 34
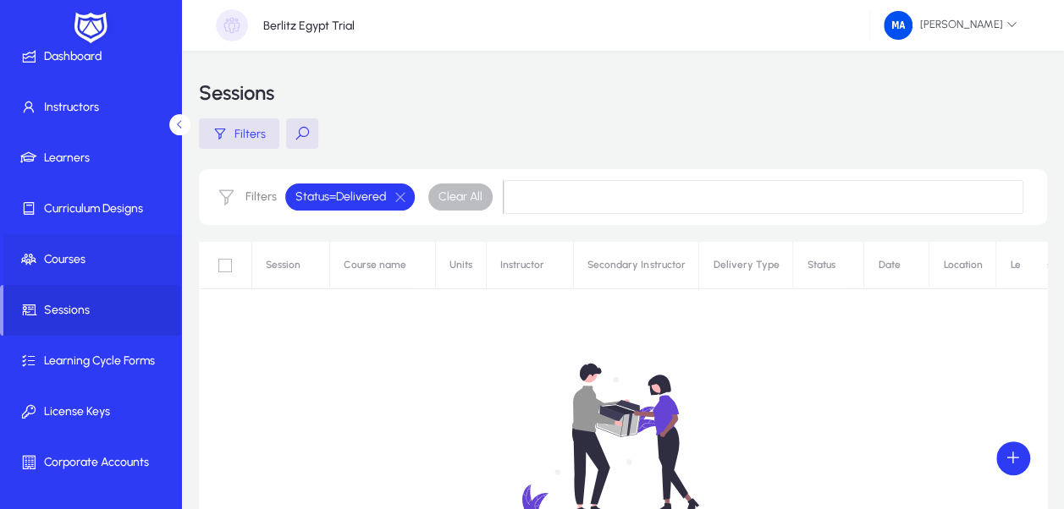
scroll to position [0, 0]
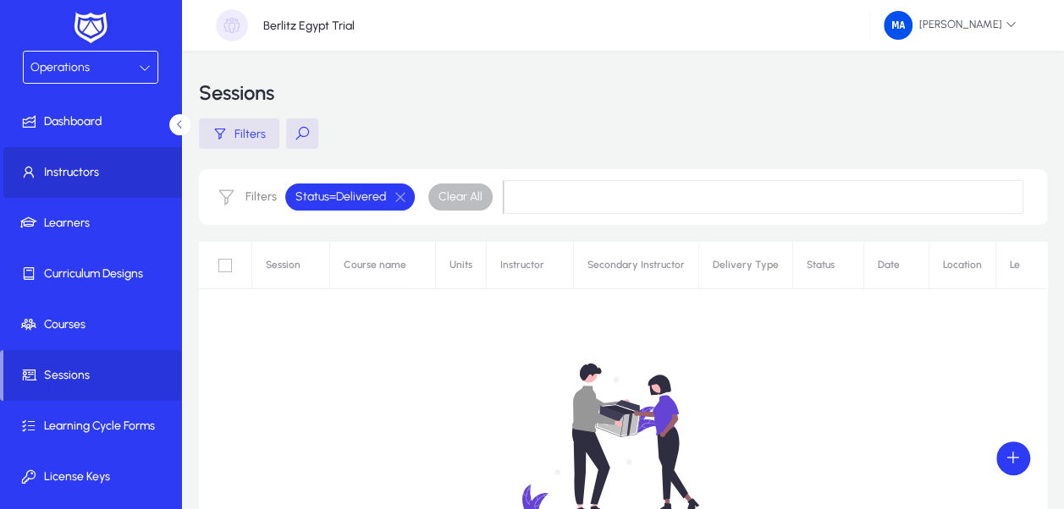
click at [107, 164] on span "Instructors" at bounding box center [93, 172] width 181 height 17
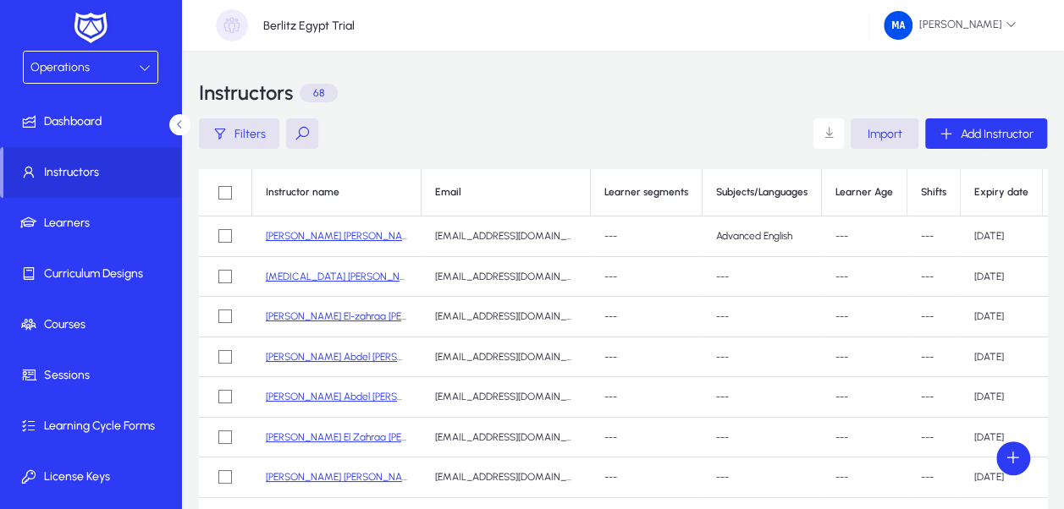
click at [337, 232] on link "[PERSON_NAME] [PERSON_NAME] [PERSON_NAME]" at bounding box center [381, 236] width 231 height 12
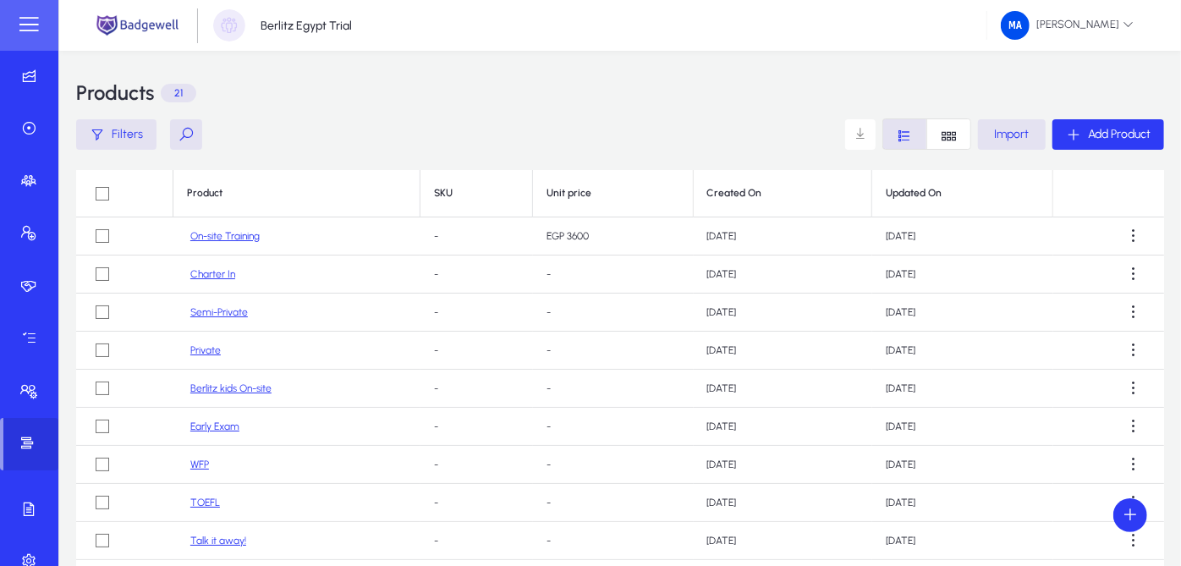
click at [228, 239] on link "On-site Training" at bounding box center [224, 236] width 69 height 13
